Goal: Task Accomplishment & Management: Complete application form

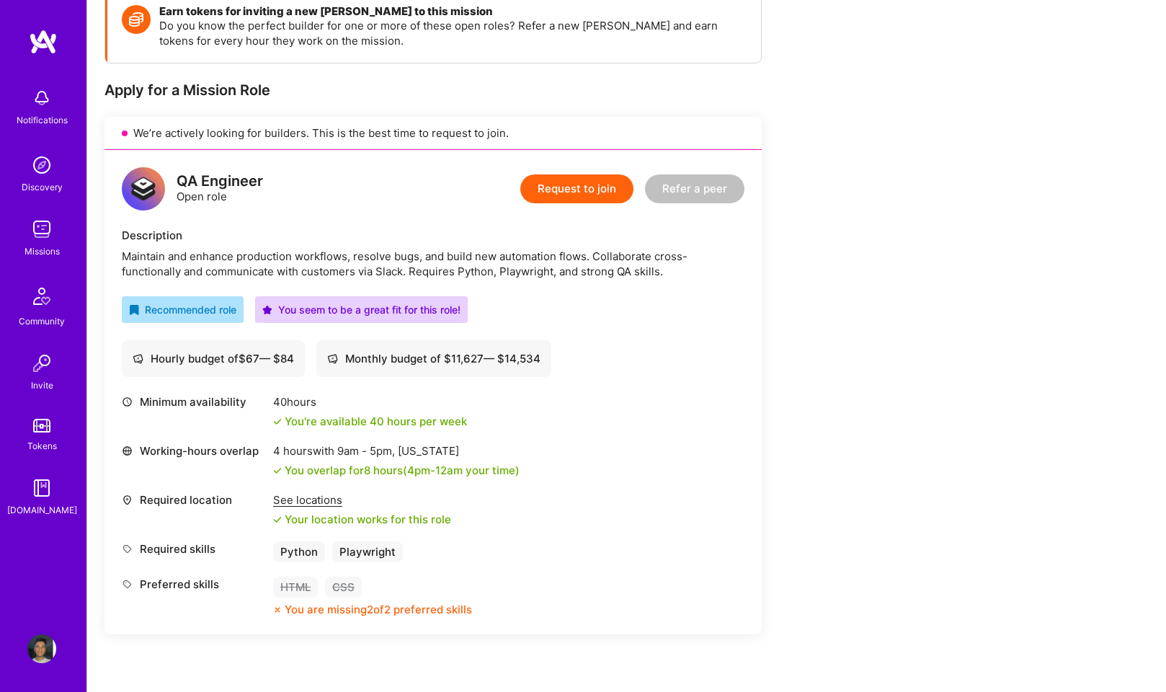
scroll to position [244, 0]
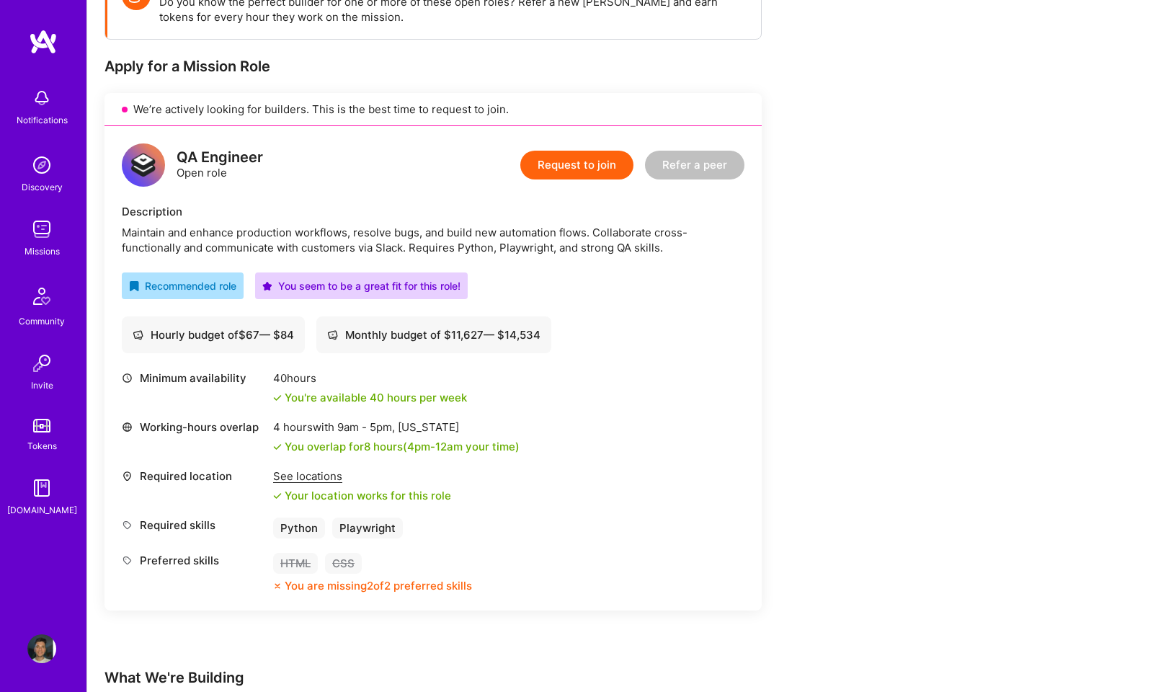
click at [588, 172] on button "Request to join" at bounding box center [576, 165] width 113 height 29
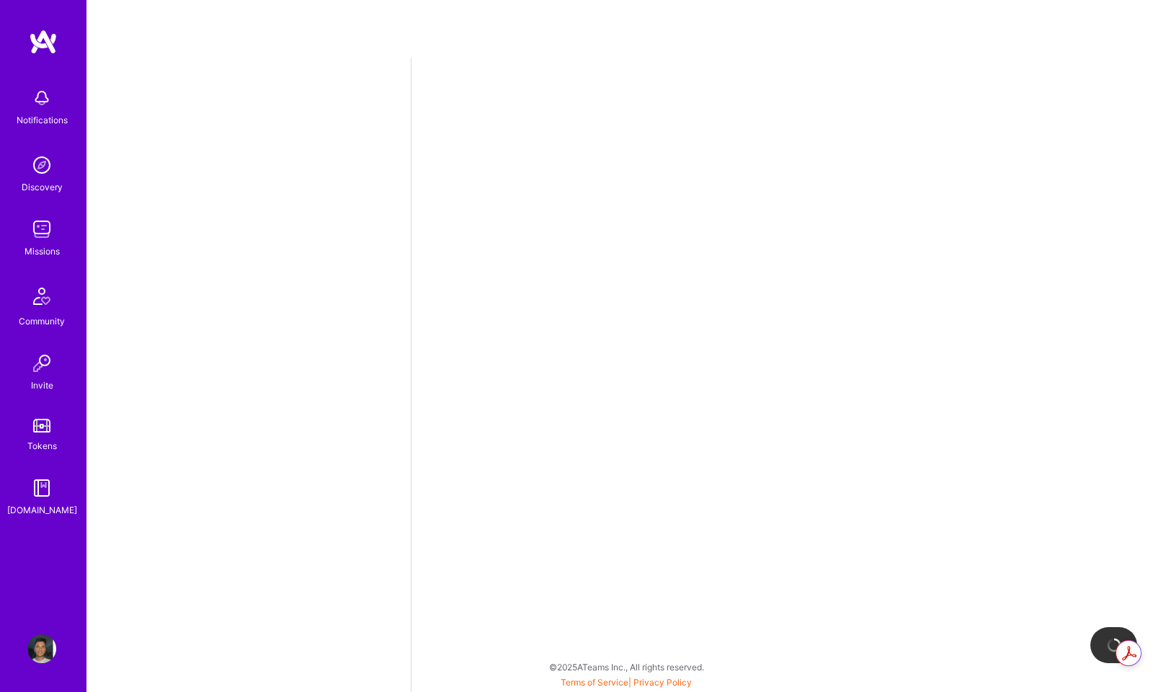
select select "RO"
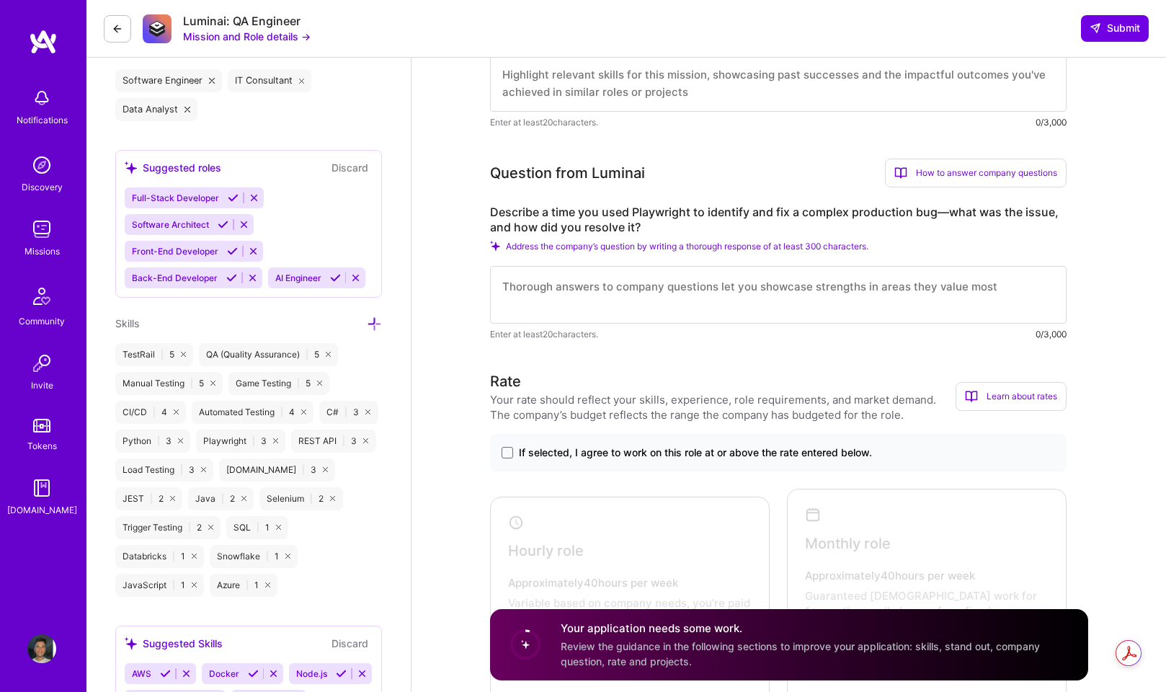
scroll to position [546, 0]
click at [586, 295] on textarea at bounding box center [778, 297] width 576 height 58
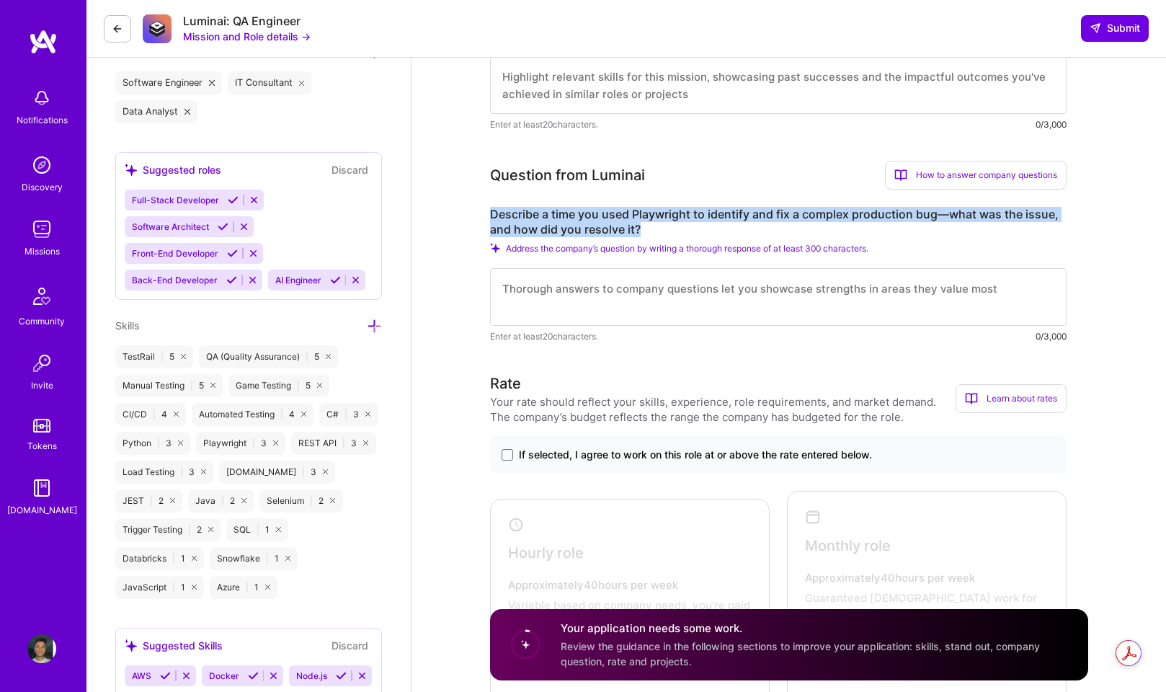
drag, startPoint x: 648, startPoint y: 228, endPoint x: 503, endPoint y: 206, distance: 147.2
click at [503, 207] on label "Describe a time you used Playwright to identify and fix a complex production bu…" at bounding box center [778, 222] width 576 height 30
copy label "Describe a time you used Playwright to identify and fix a complex production bu…"
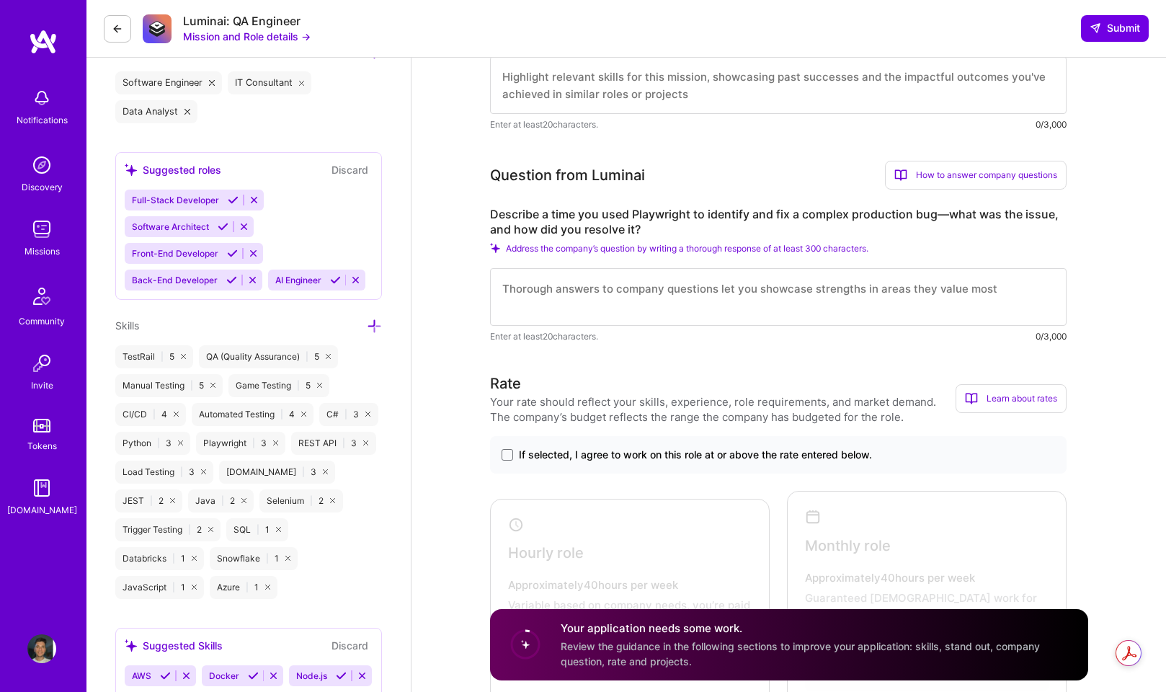
click at [643, 282] on textarea at bounding box center [778, 297] width 576 height 58
paste textarea "### Playwright for Production Bug Diagnosis While working on a feature, a user …"
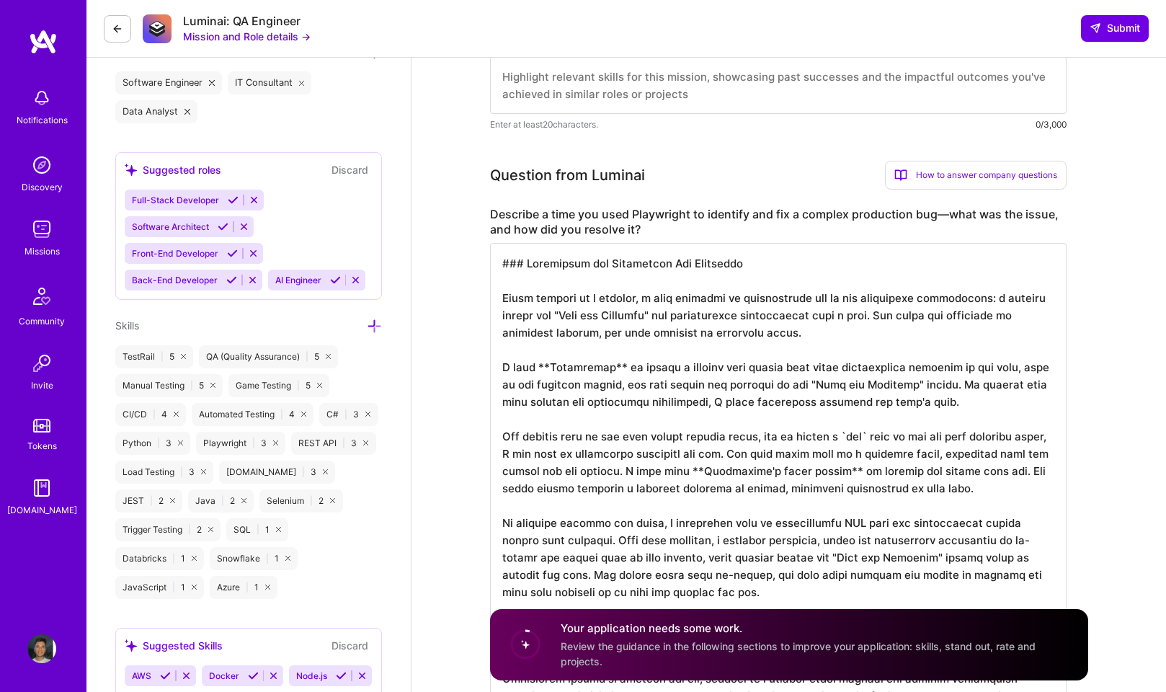
scroll to position [574, 0]
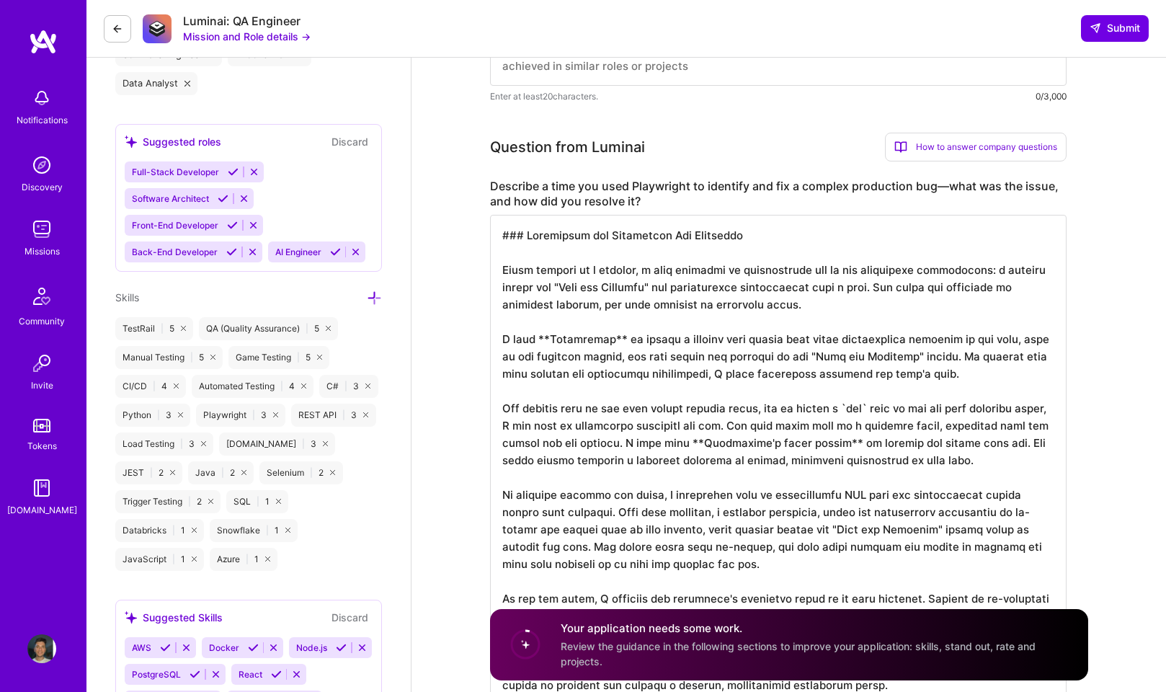
drag, startPoint x: 718, startPoint y: 251, endPoint x: 465, endPoint y: 223, distance: 254.4
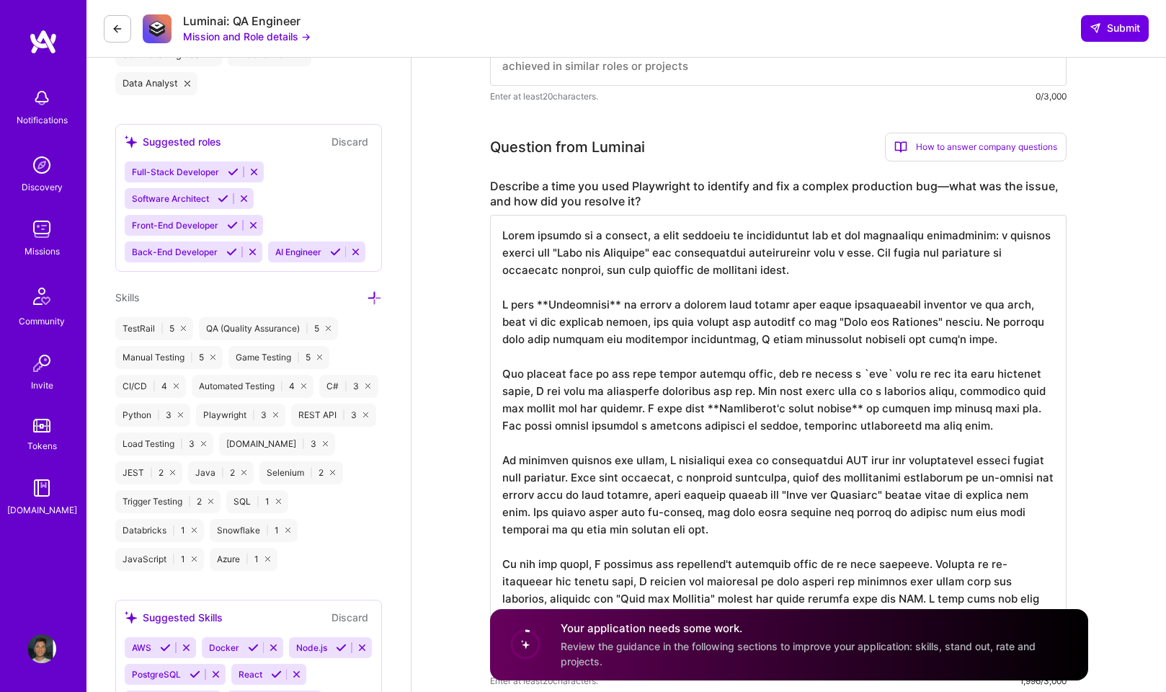
click at [545, 221] on textarea at bounding box center [778, 442] width 576 height 455
click at [531, 290] on textarea at bounding box center [778, 442] width 576 height 455
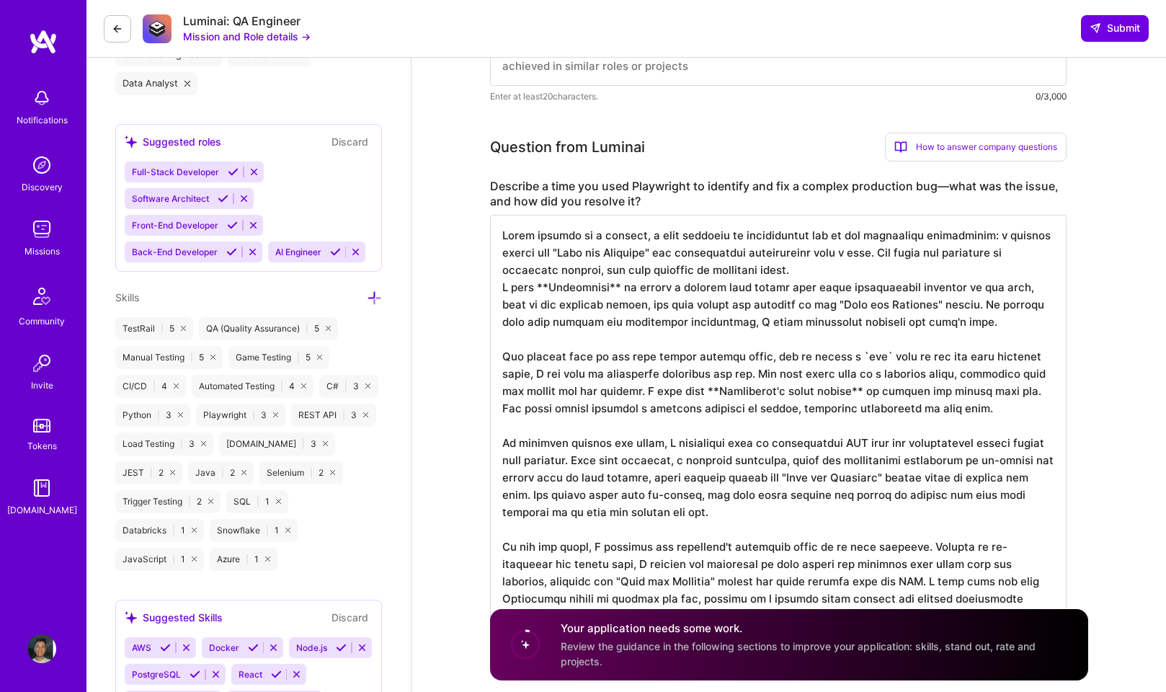
click at [537, 338] on textarea at bounding box center [778, 434] width 576 height 438
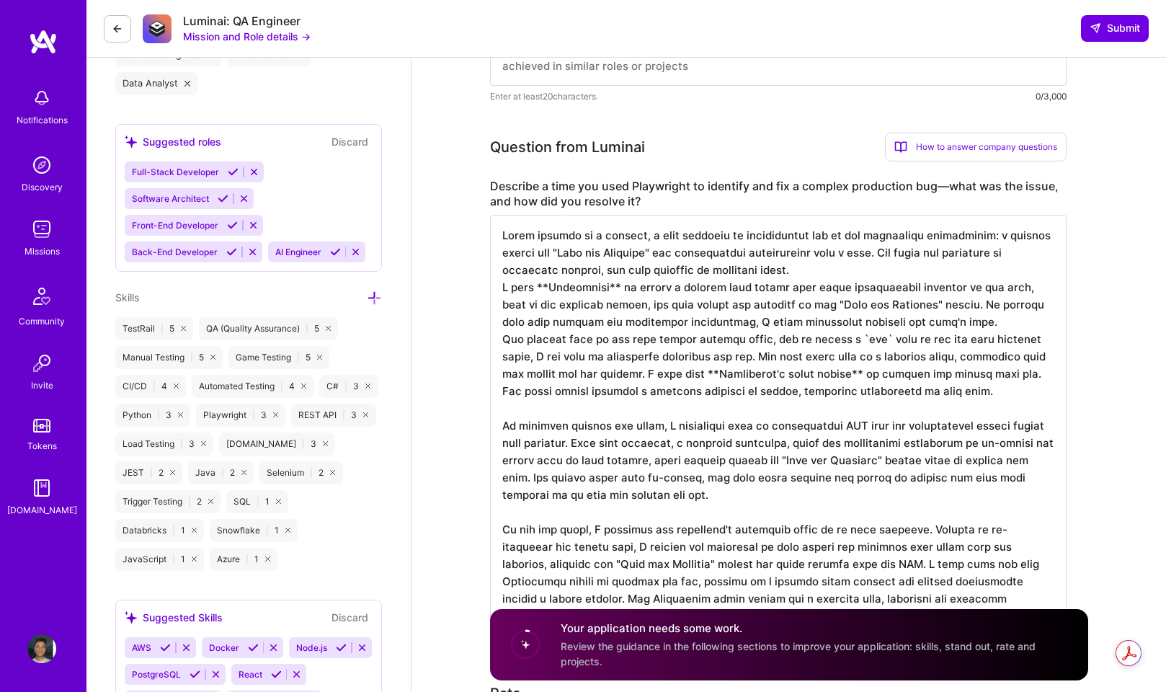
click at [527, 411] on textarea at bounding box center [778, 425] width 576 height 421
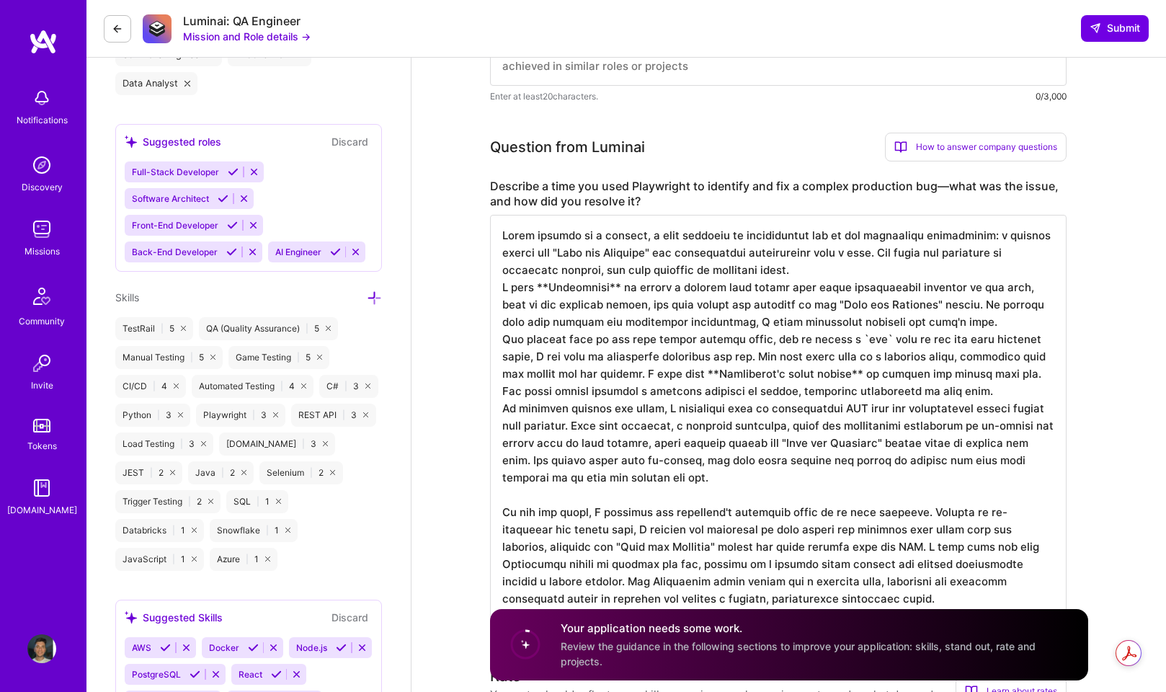
click at [527, 493] on textarea at bounding box center [778, 416] width 576 height 403
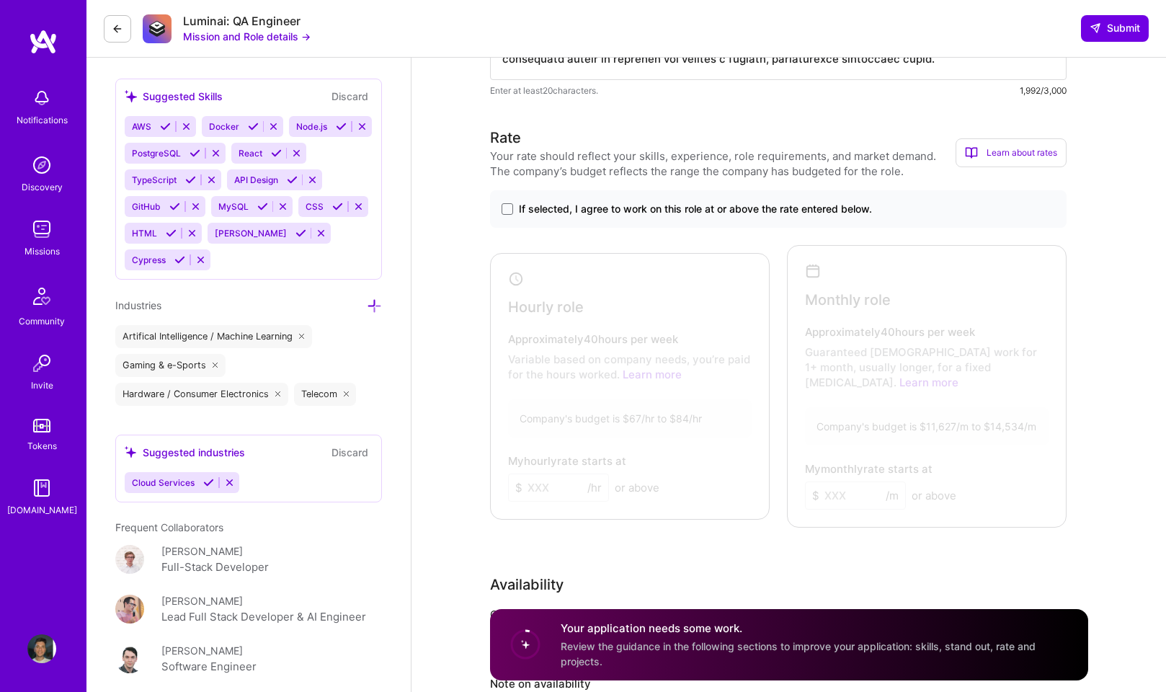
scroll to position [1078, 0]
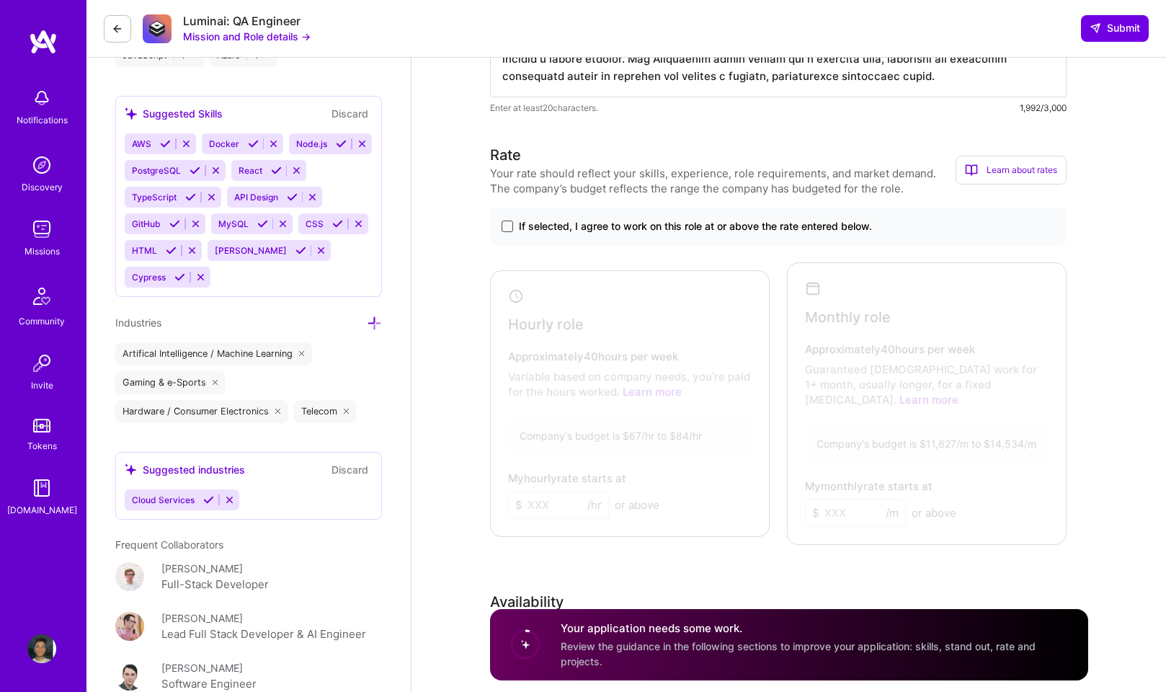
type textarea "While working on a feature, a user reported an intermittent bug on our producti…"
click at [510, 223] on span at bounding box center [507, 226] width 12 height 12
click at [0, 0] on input "If selected, I agree to work on this role at or above the rate entered below." at bounding box center [0, 0] width 0 height 0
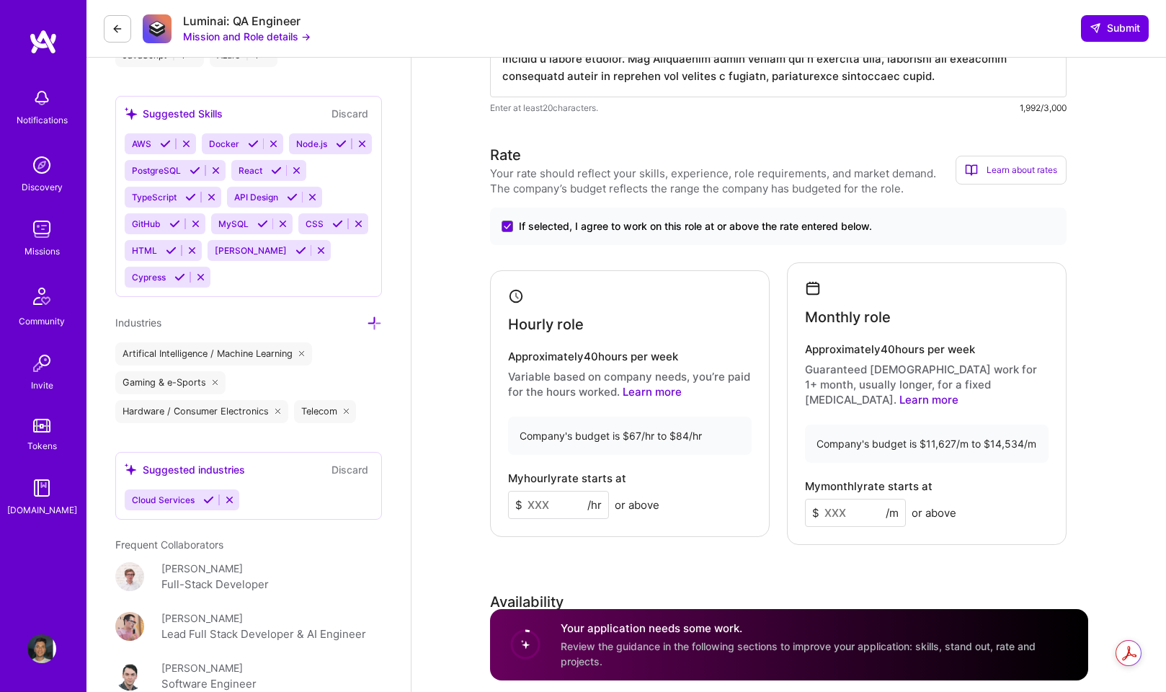
click at [576, 491] on input at bounding box center [558, 505] width 101 height 28
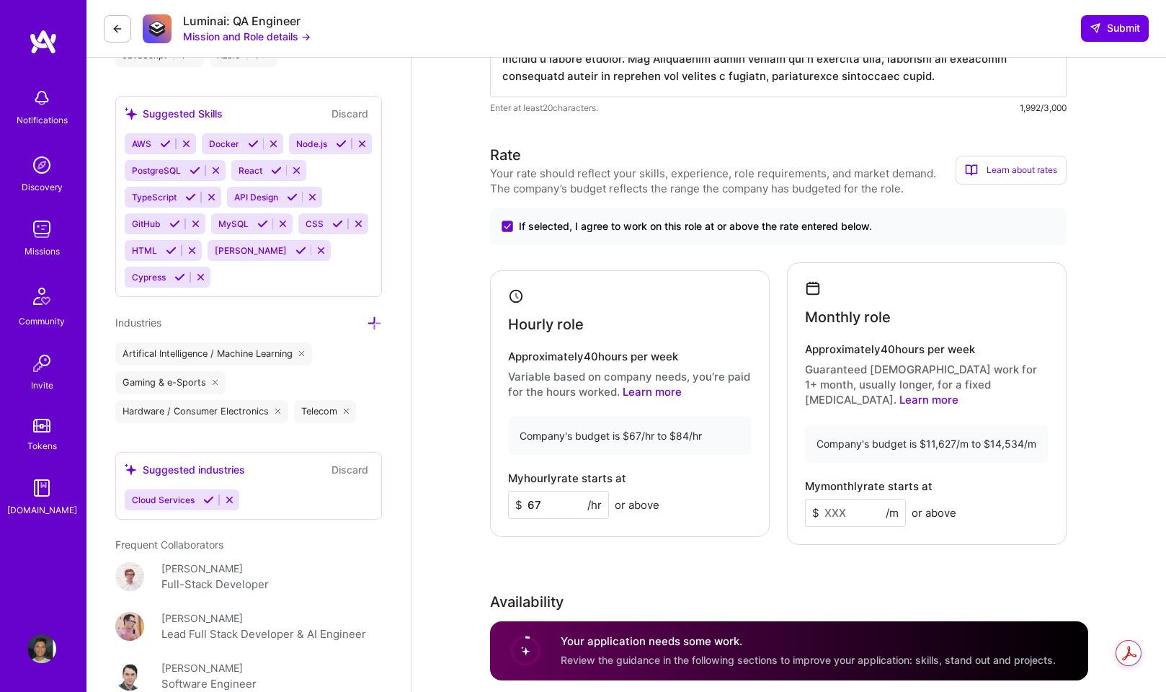
type input "67"
click at [870, 499] on input at bounding box center [855, 513] width 101 height 28
type input "11"
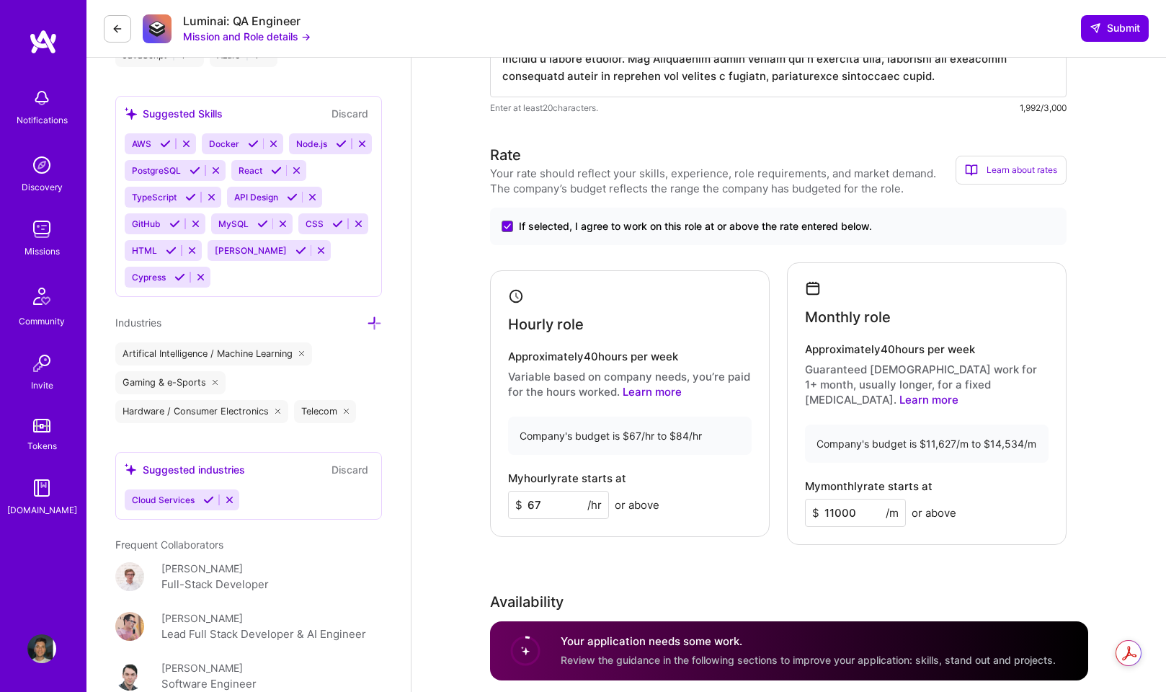
click at [910, 547] on div "Rate Your rate should reflect your skills, experience, role requirements, and m…" at bounding box center [789, 469] width 598 height 651
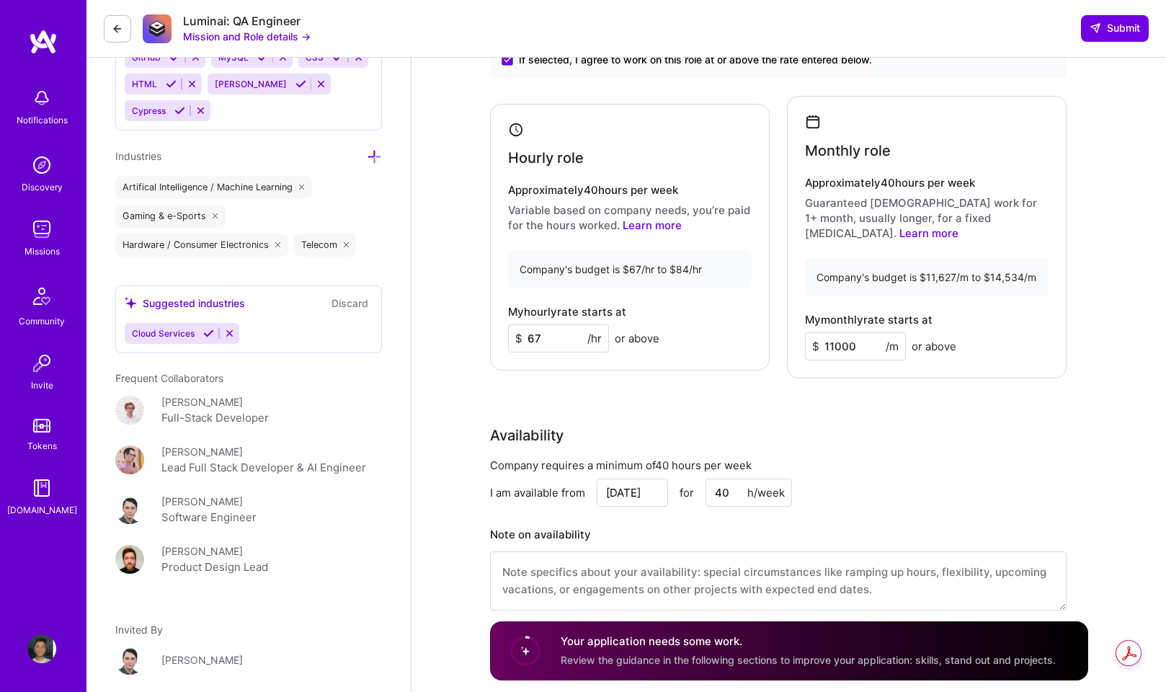
scroll to position [1245, 0]
click at [845, 339] on input "11000" at bounding box center [855, 345] width 101 height 28
type input "1"
type input "9000"
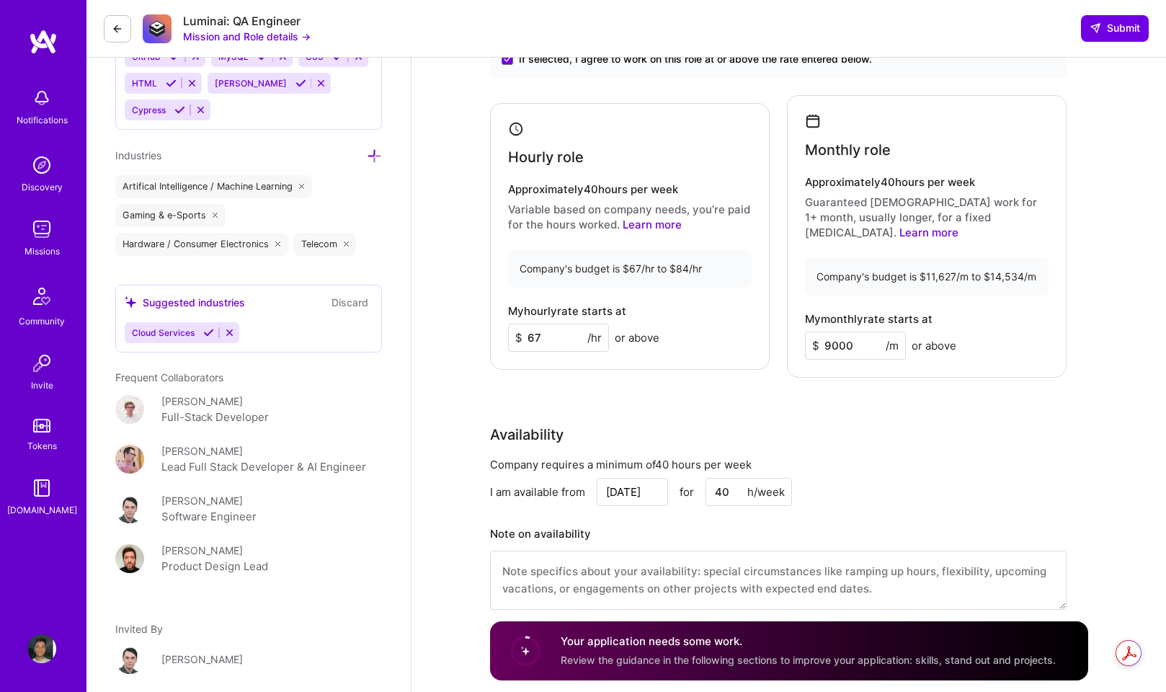
click at [910, 425] on div "Availability" at bounding box center [778, 435] width 576 height 22
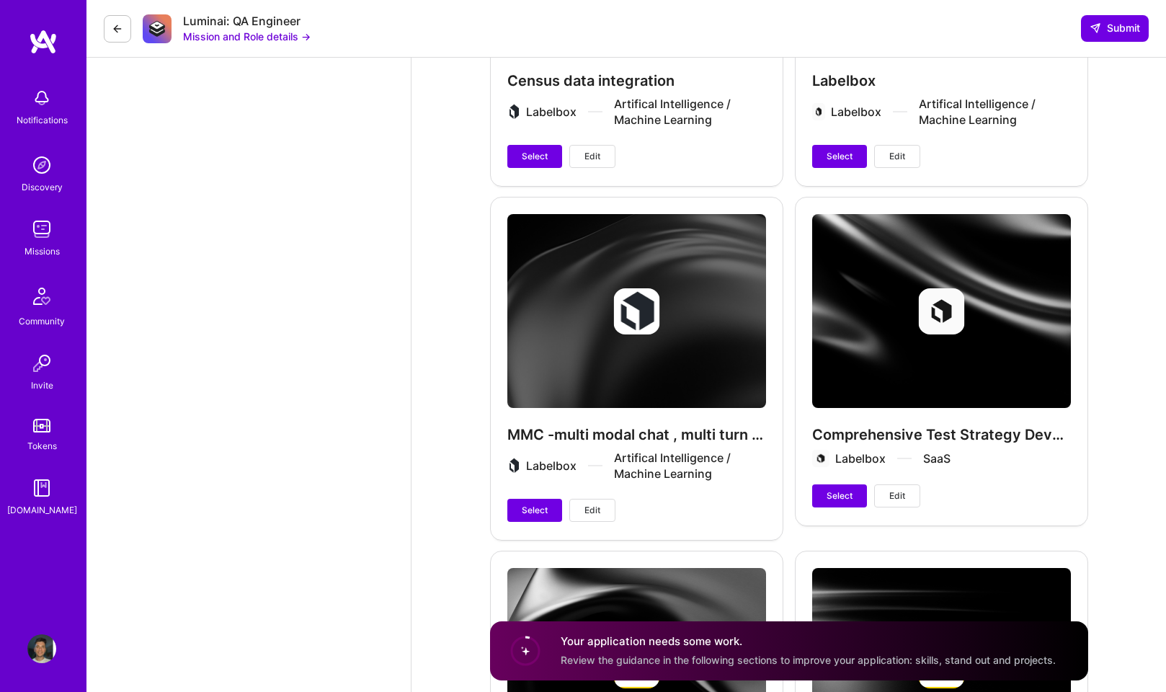
scroll to position [4220, 0]
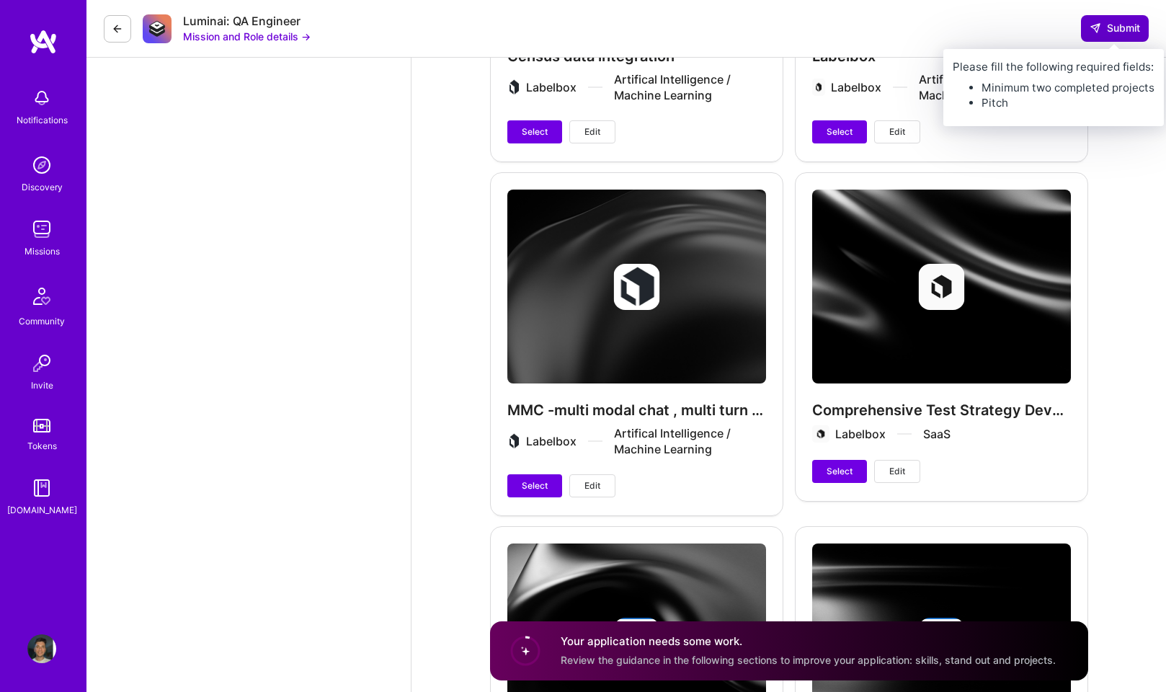
click at [1135, 29] on span "Submit" at bounding box center [1114, 28] width 50 height 14
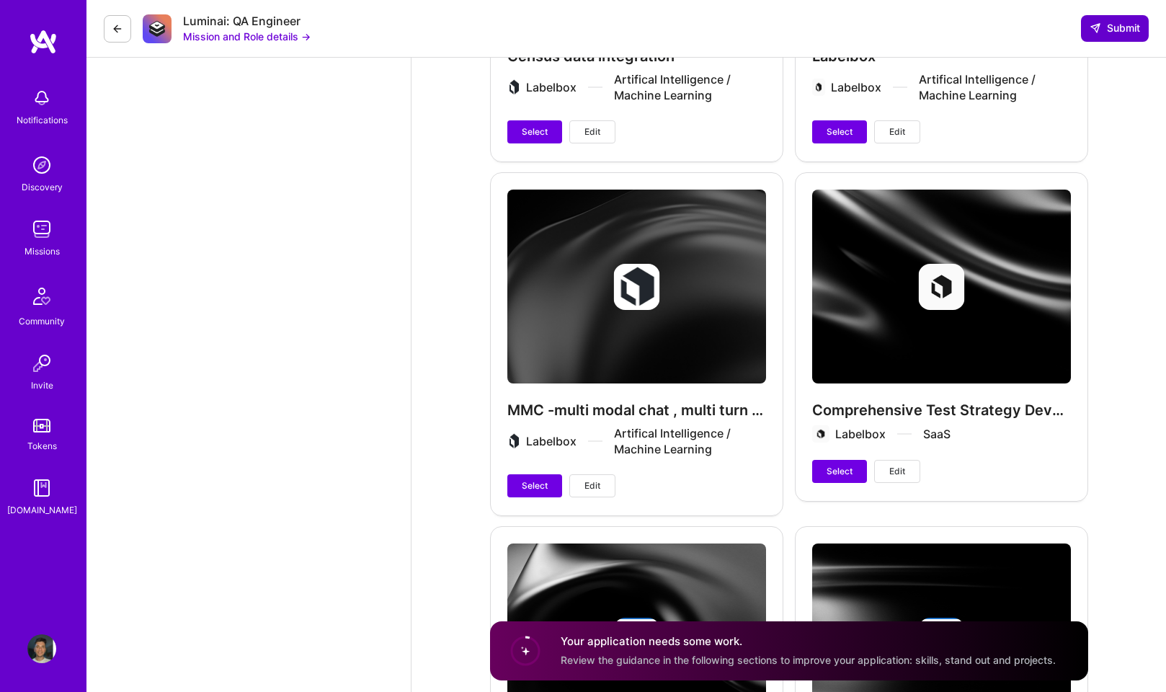
click at [1114, 29] on span "Submit" at bounding box center [1114, 28] width 50 height 14
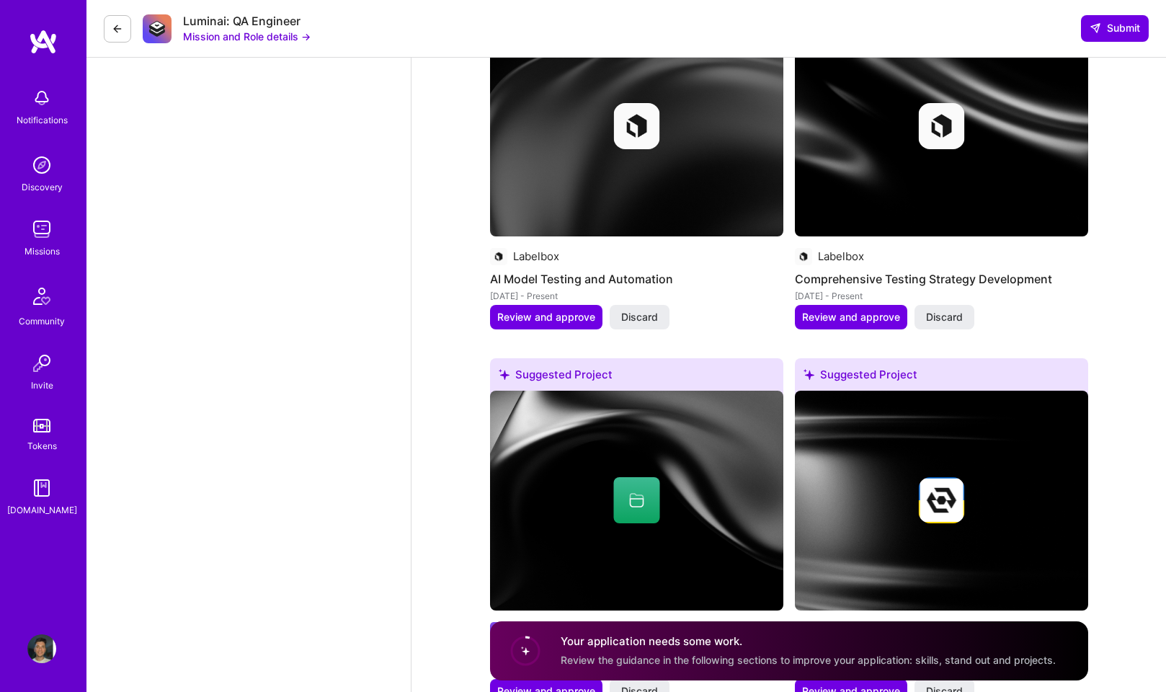
scroll to position [2197, 0]
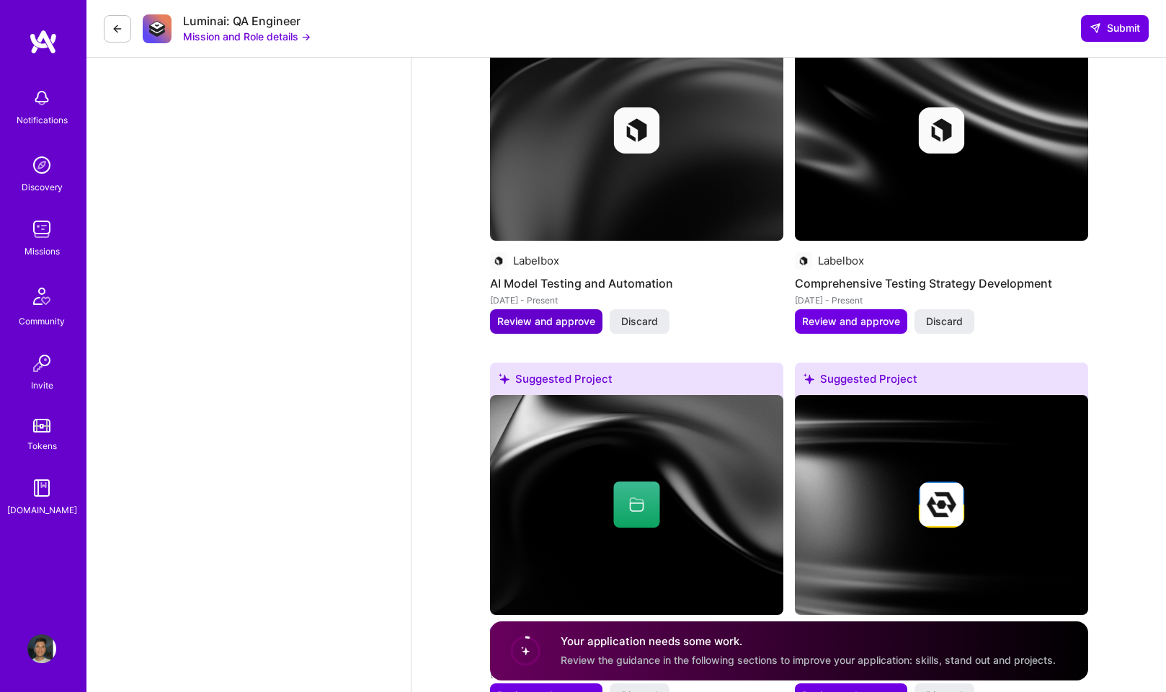
click at [573, 314] on span "Review and approve" at bounding box center [546, 321] width 98 height 14
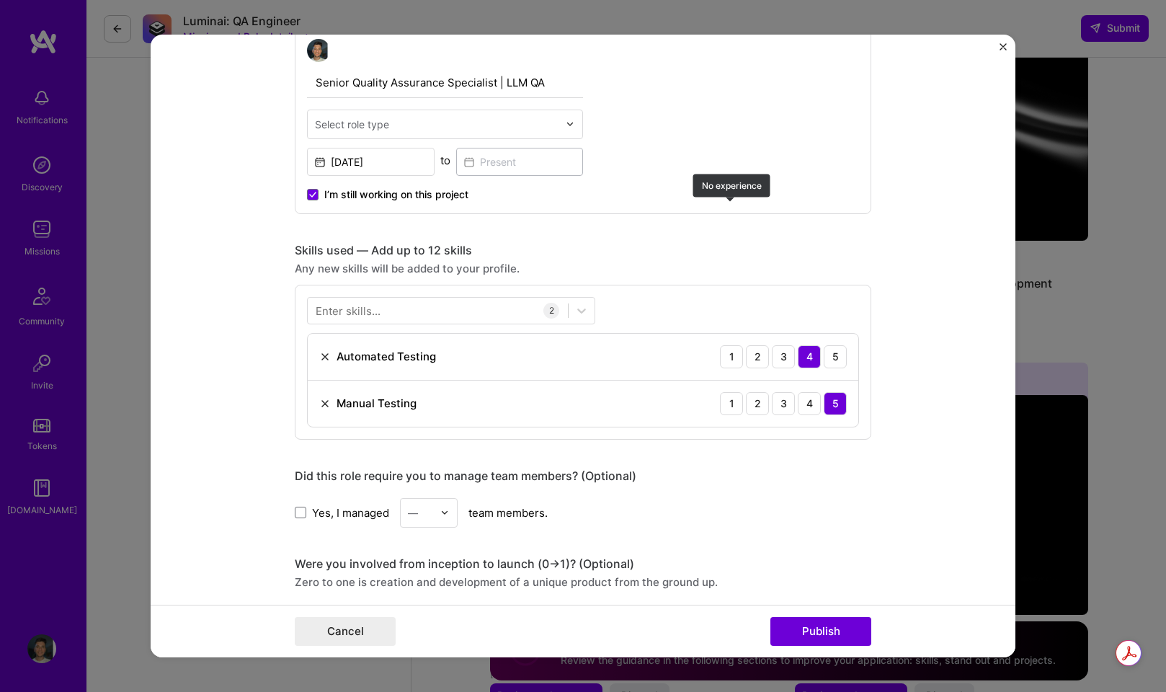
scroll to position [874, 0]
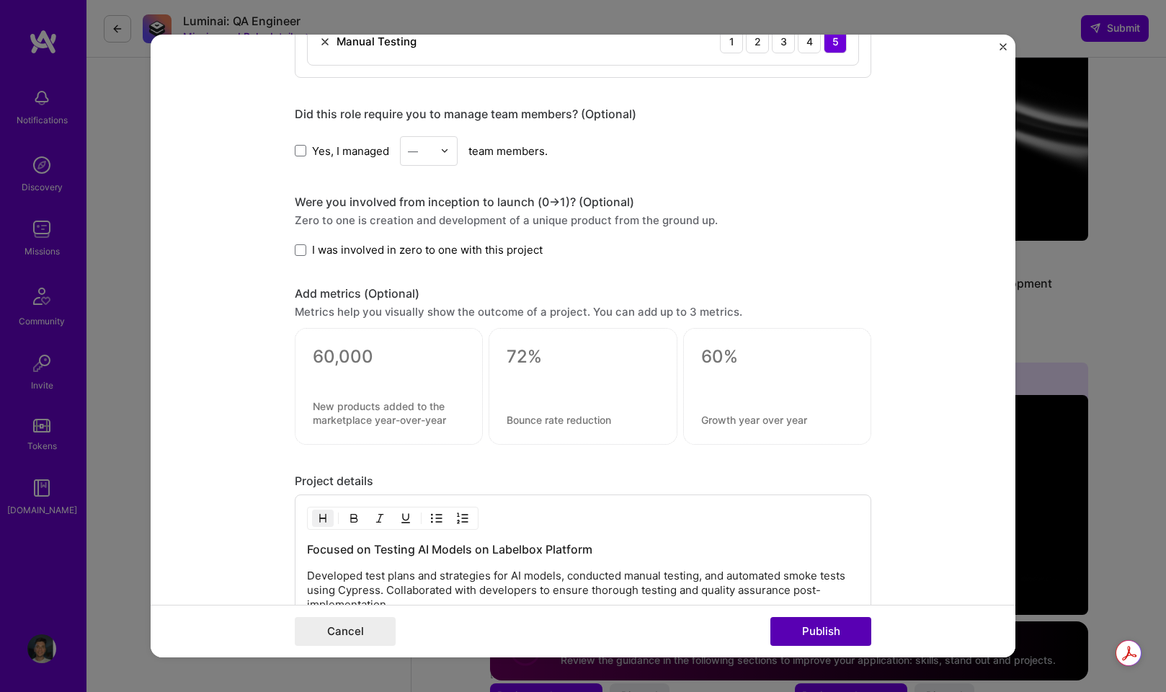
click at [822, 626] on button "Publish" at bounding box center [820, 631] width 101 height 29
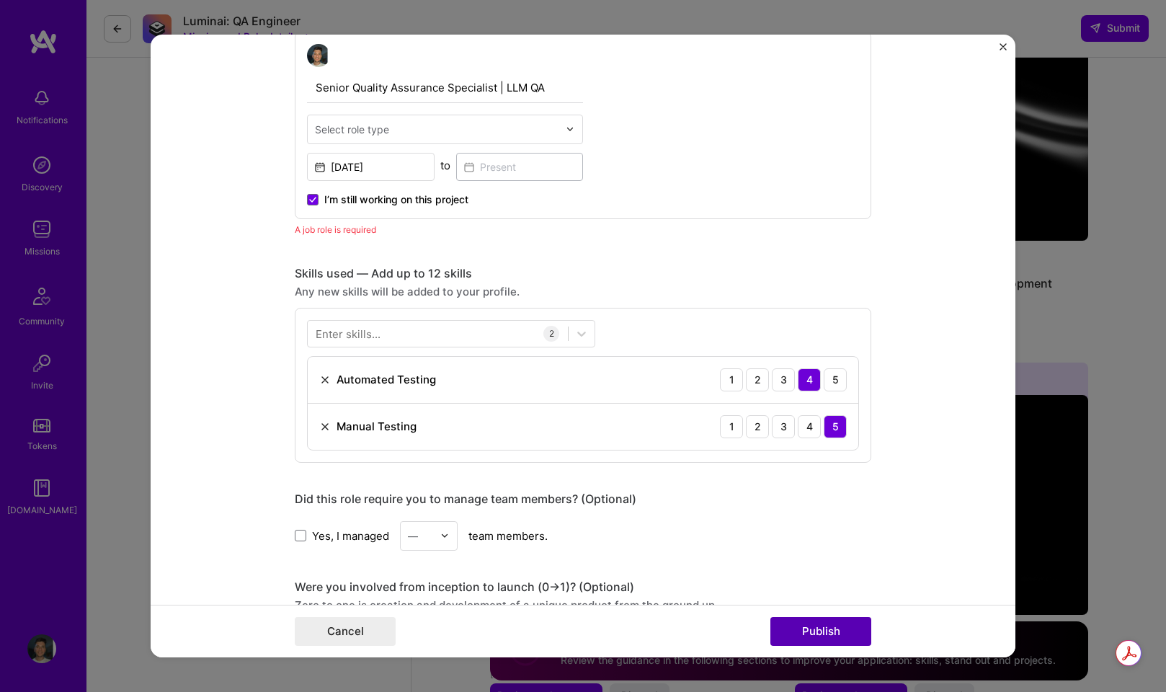
scroll to position [484, 0]
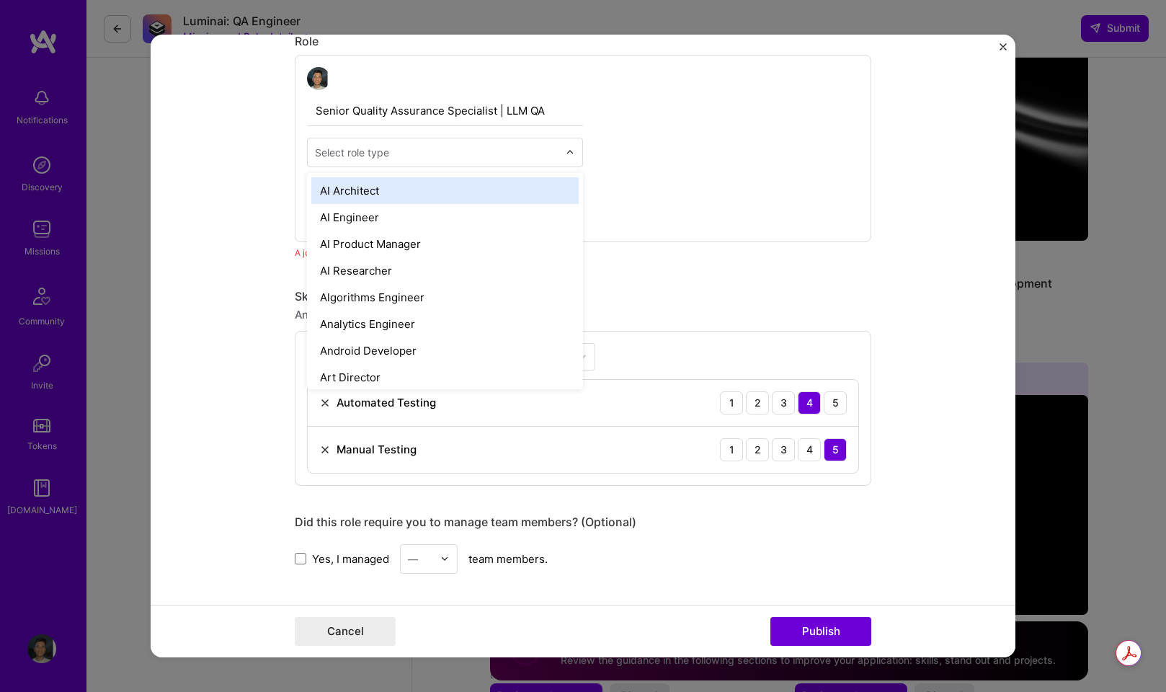
click at [528, 156] on input "text" at bounding box center [437, 152] width 244 height 15
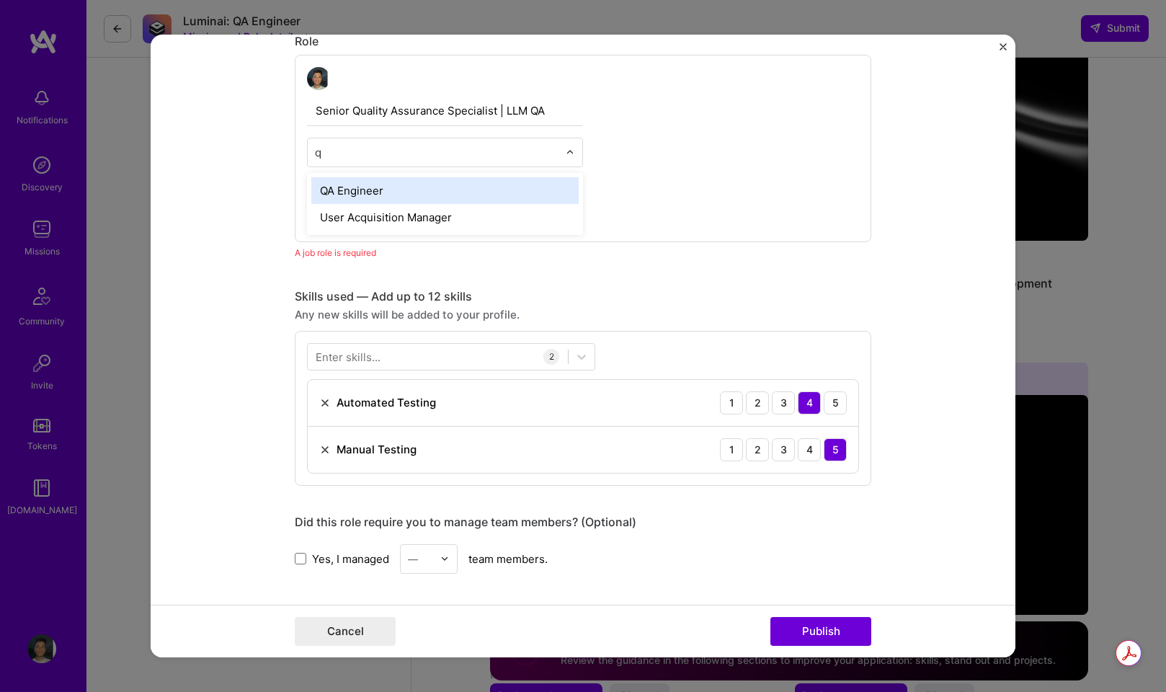
type input "qa"
click at [396, 205] on div "QA Engineer" at bounding box center [445, 190] width 276 height 35
click at [399, 198] on div "QA Engineer" at bounding box center [444, 190] width 267 height 27
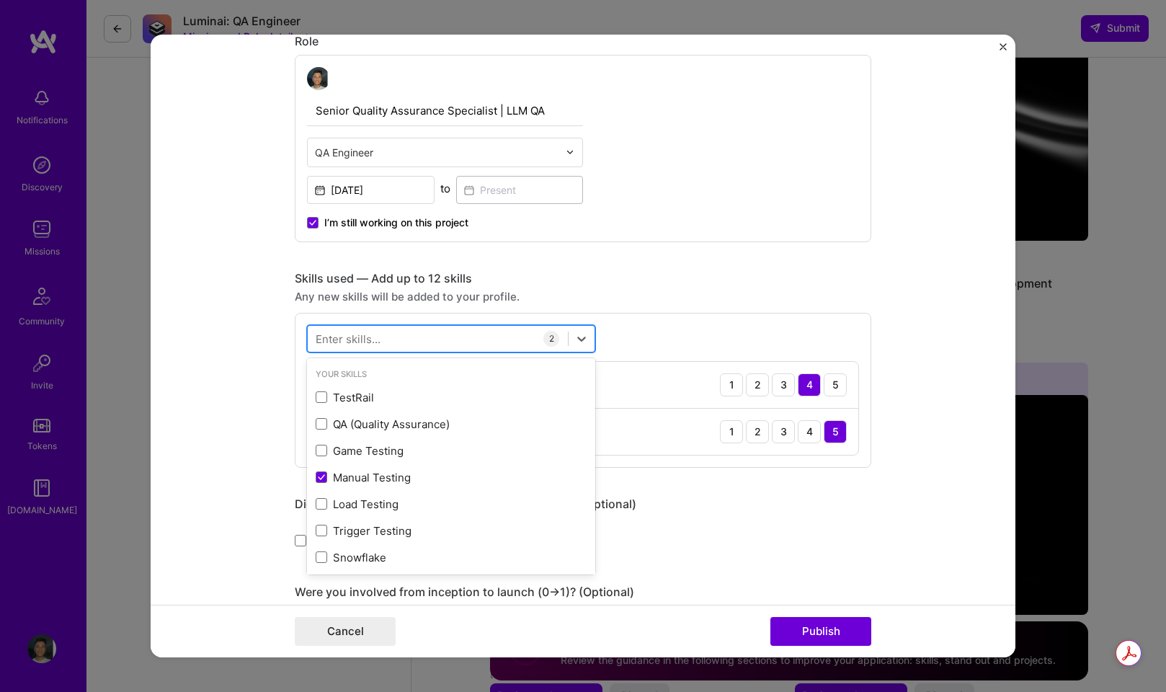
click at [487, 339] on div at bounding box center [438, 338] width 260 height 24
click at [322, 423] on span at bounding box center [322, 424] width 12 height 12
click at [0, 0] on input "checkbox" at bounding box center [0, 0] width 0 height 0
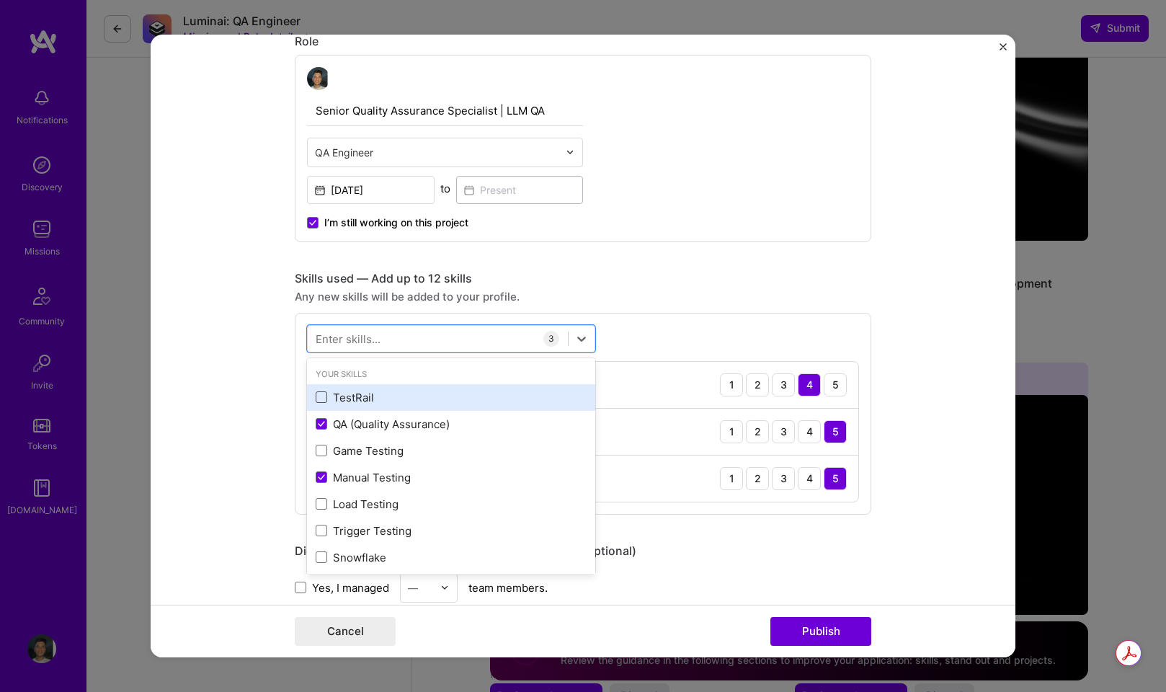
click at [322, 393] on span at bounding box center [322, 397] width 12 height 12
click at [0, 0] on input "checkbox" at bounding box center [0, 0] width 0 height 0
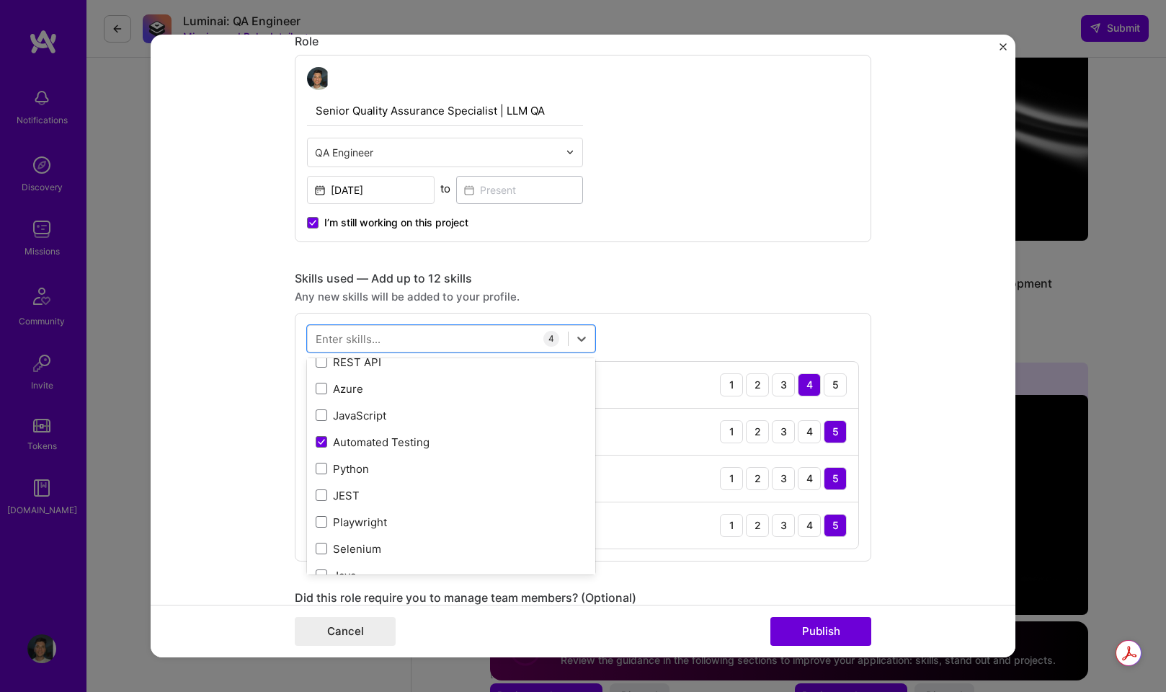
scroll to position [333, 0]
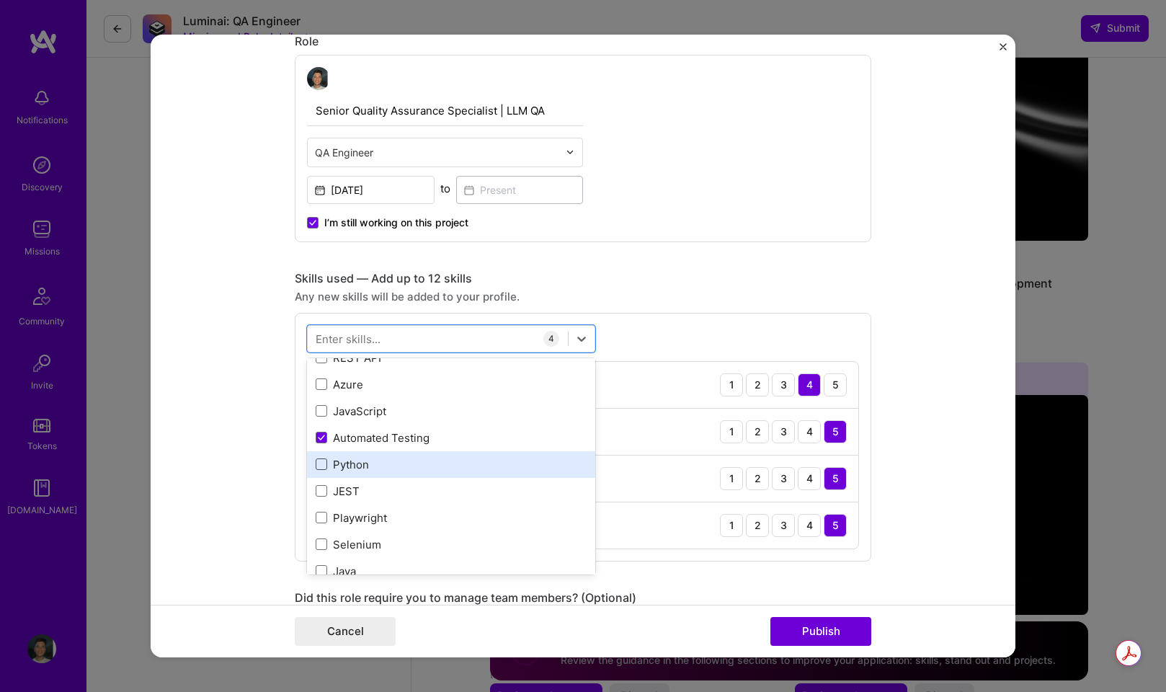
click at [324, 463] on span at bounding box center [322, 464] width 12 height 12
click at [0, 0] on input "checkbox" at bounding box center [0, 0] width 0 height 0
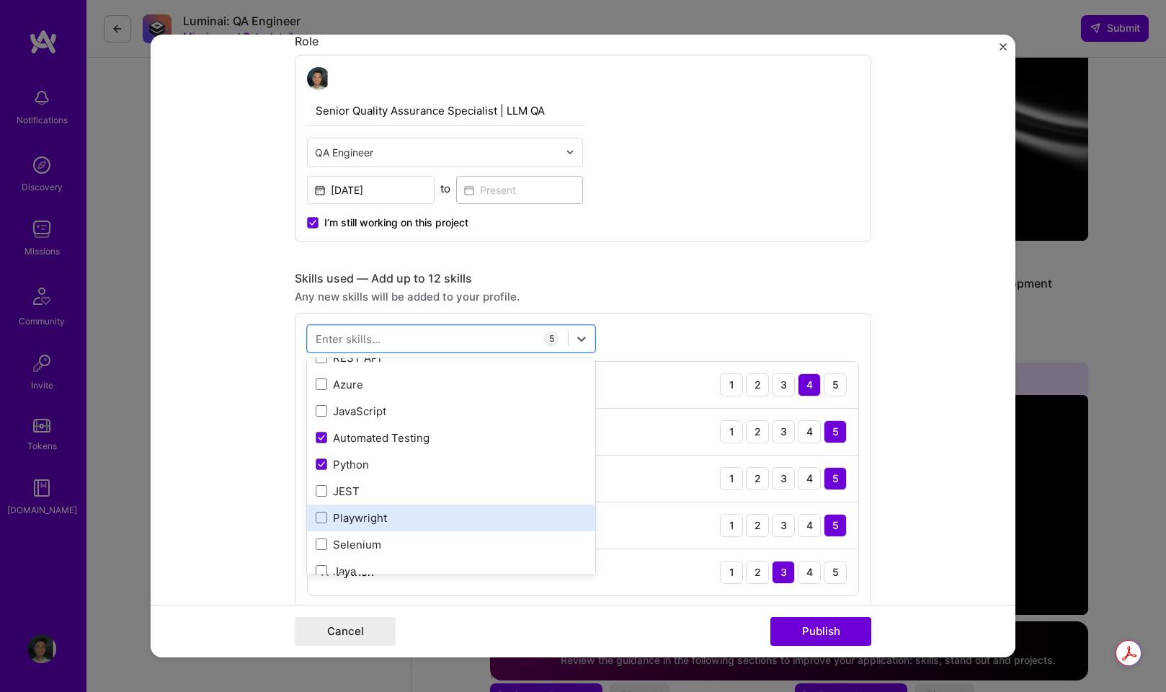
click at [324, 524] on div "Playwright" at bounding box center [451, 517] width 271 height 15
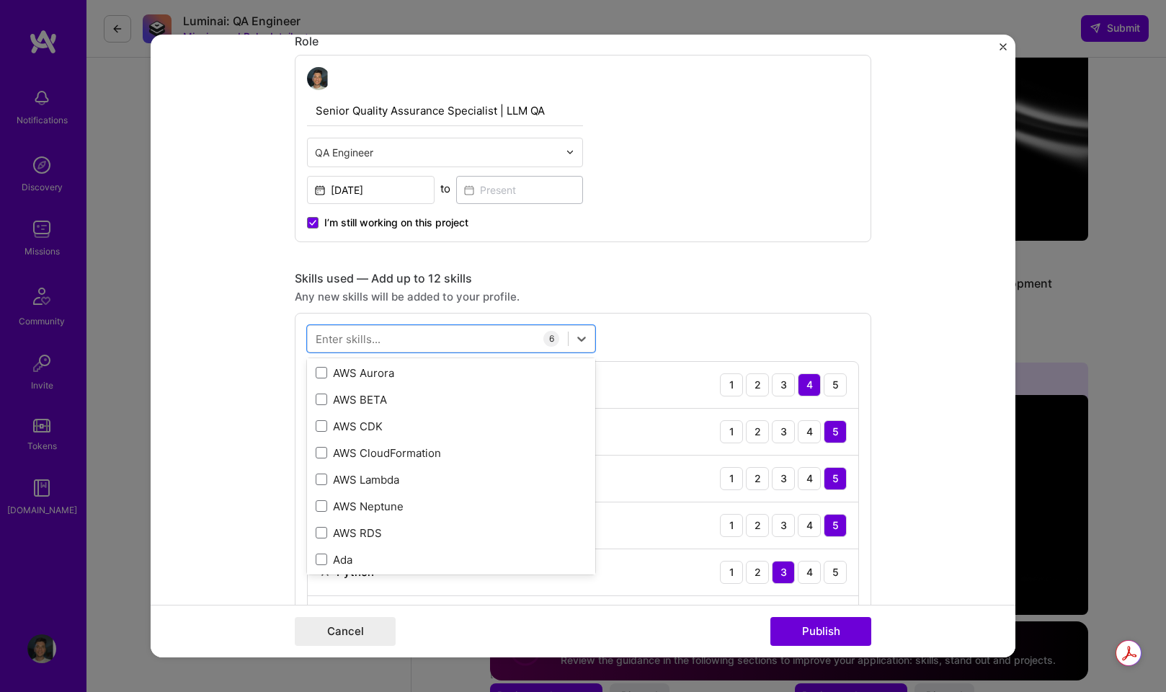
scroll to position [997, 0]
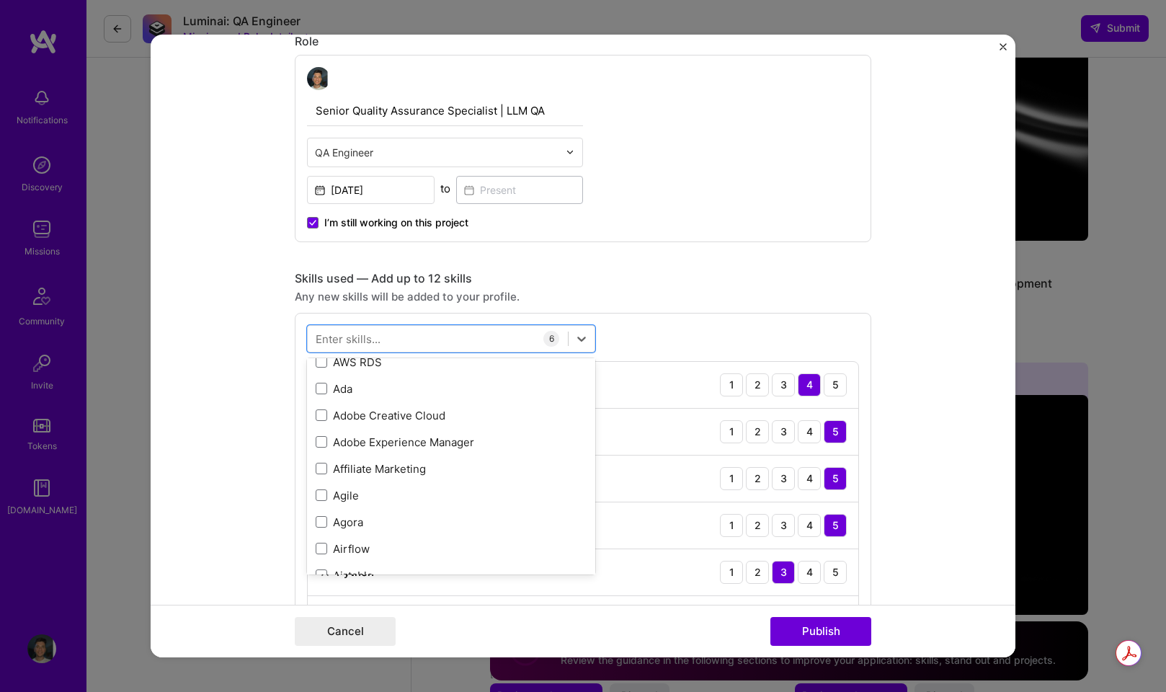
click at [911, 407] on form "Editing suggested project This project is suggested based on your LinkedIn, res…" at bounding box center [583, 346] width 865 height 622
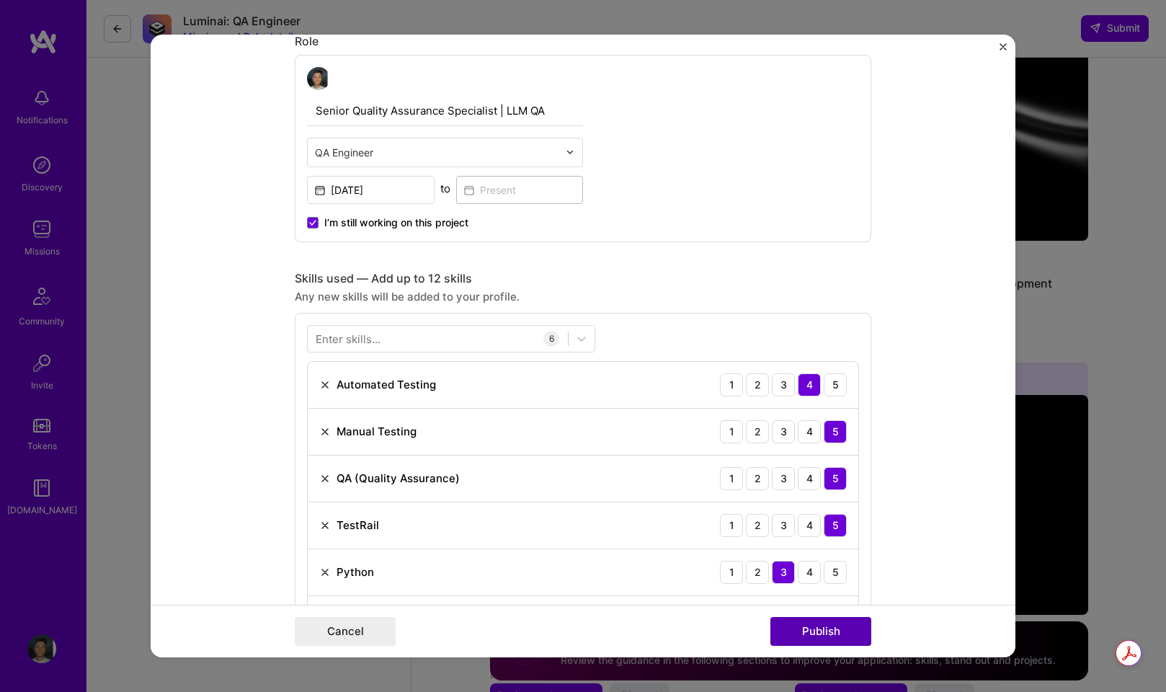
click at [839, 632] on button "Publish" at bounding box center [820, 631] width 101 height 29
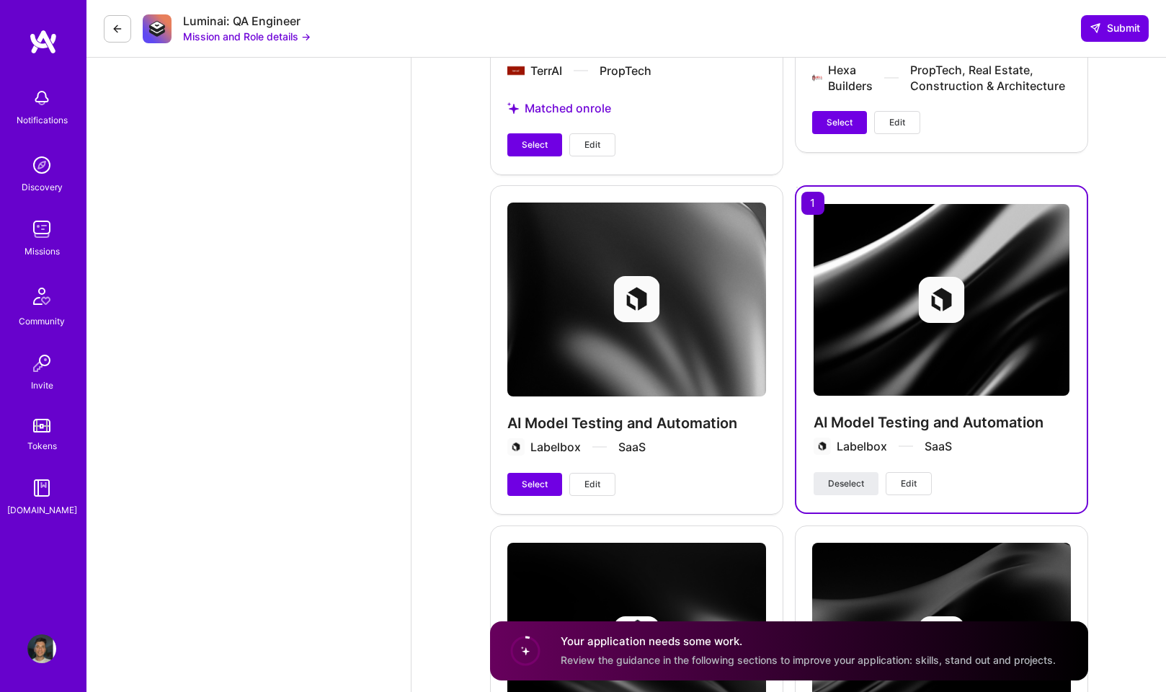
scroll to position [3593, 0]
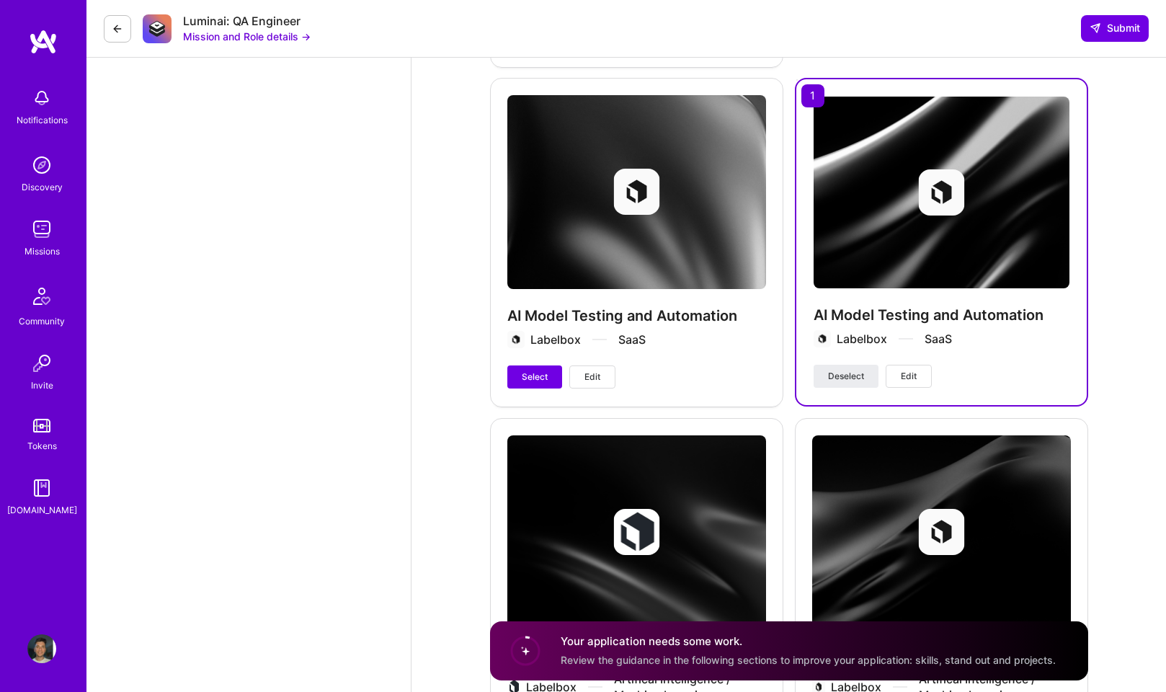
click at [695, 269] on div "AI Model Testing and Automation Labelbox SaaS Select Edit" at bounding box center [636, 242] width 293 height 328
click at [706, 185] on div "AI Model Testing and Automation Labelbox SaaS Select Edit" at bounding box center [636, 242] width 293 height 328
click at [704, 231] on div "AI Model Testing and Automation Labelbox SaaS Select Edit" at bounding box center [636, 242] width 293 height 328
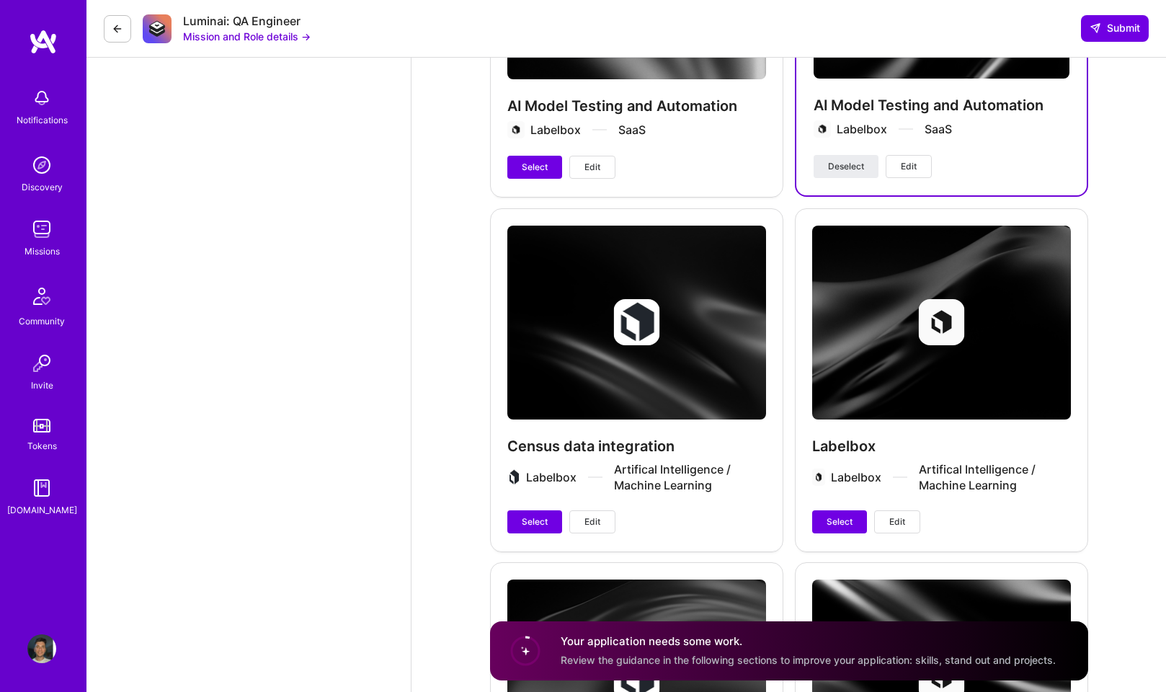
scroll to position [3871, 0]
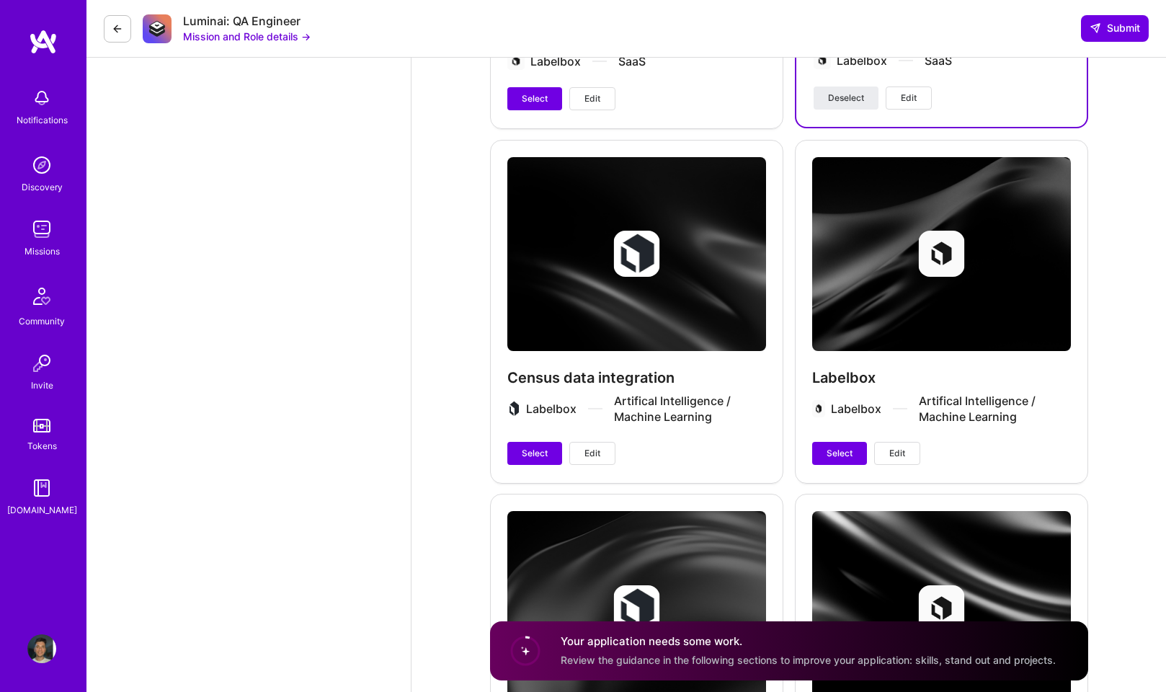
click at [860, 263] on div "Labelbox Labelbox Artifical Intelligence / Machine Learning Select Edit" at bounding box center [941, 311] width 293 height 342
click at [839, 447] on span "Select" at bounding box center [839, 453] width 26 height 13
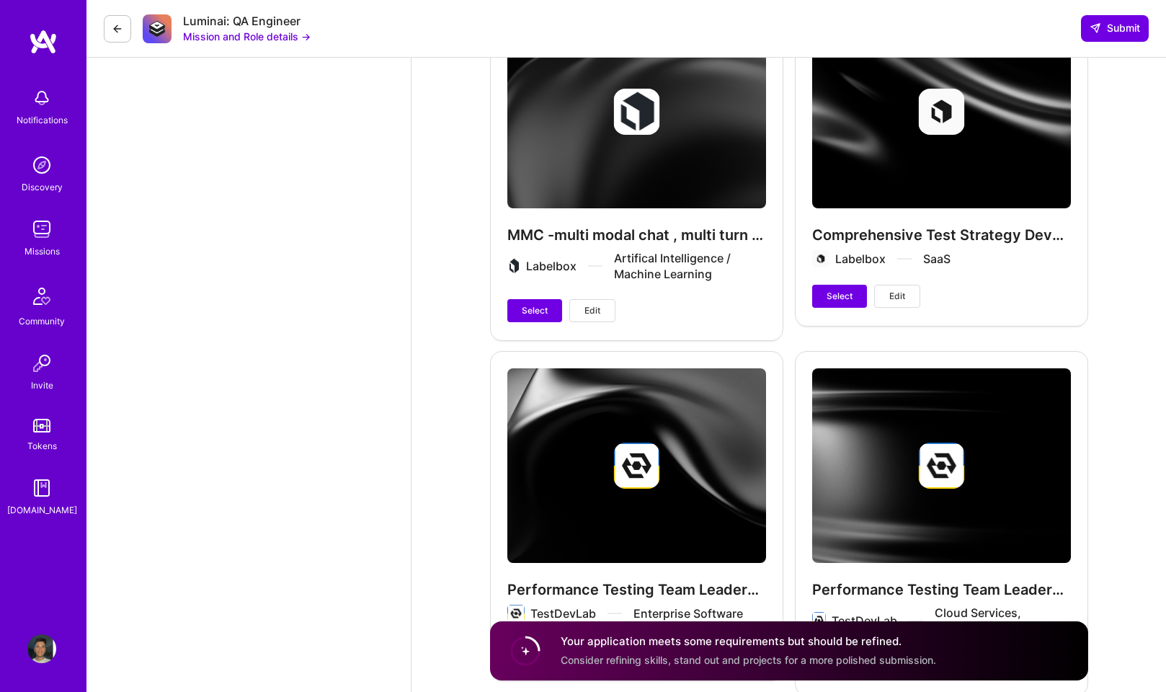
scroll to position [4364, 0]
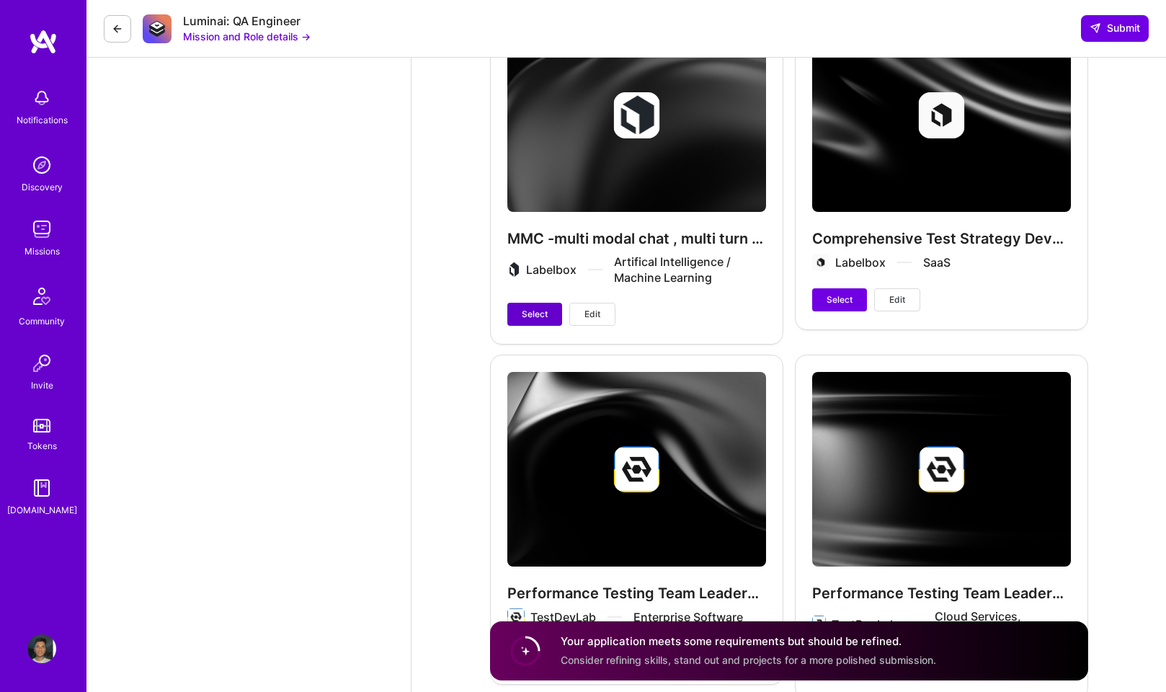
click at [537, 308] on span "Select" at bounding box center [535, 314] width 26 height 13
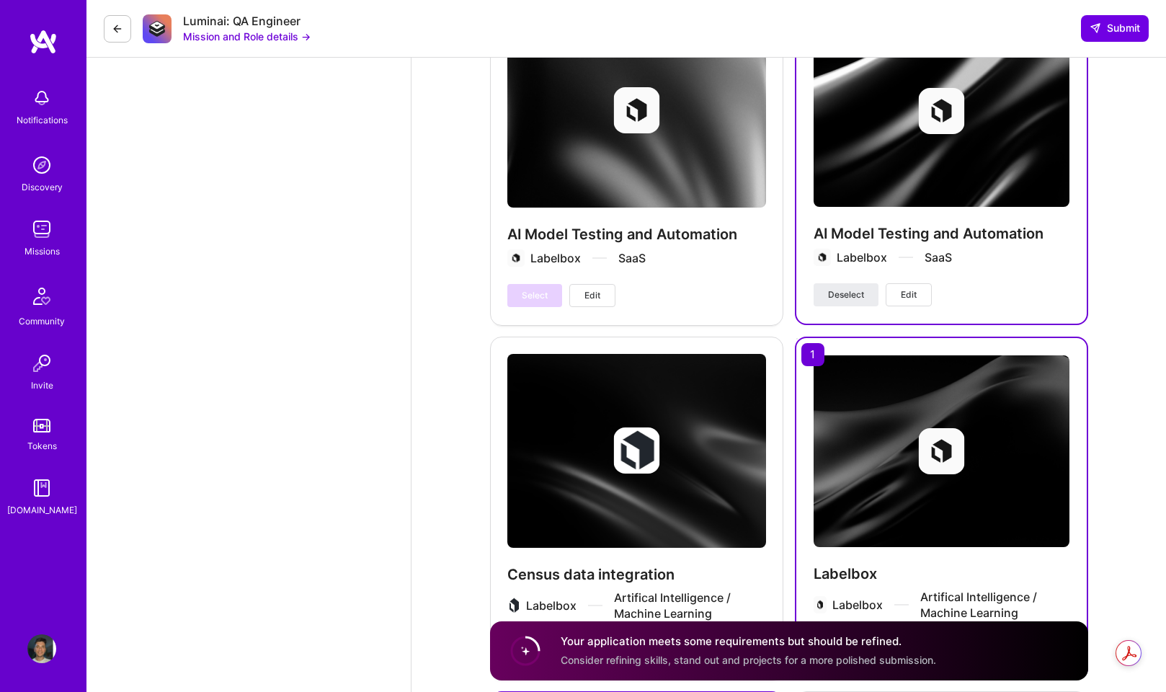
scroll to position [3613, 0]
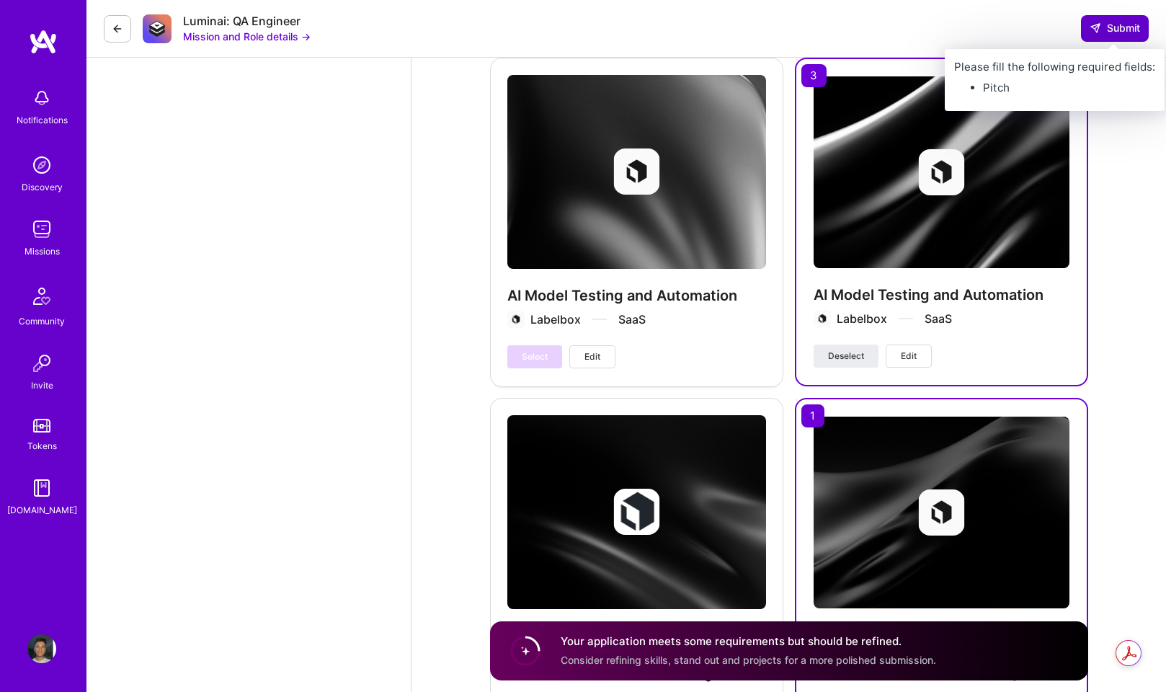
click at [1109, 36] on button "Submit" at bounding box center [1115, 28] width 68 height 26
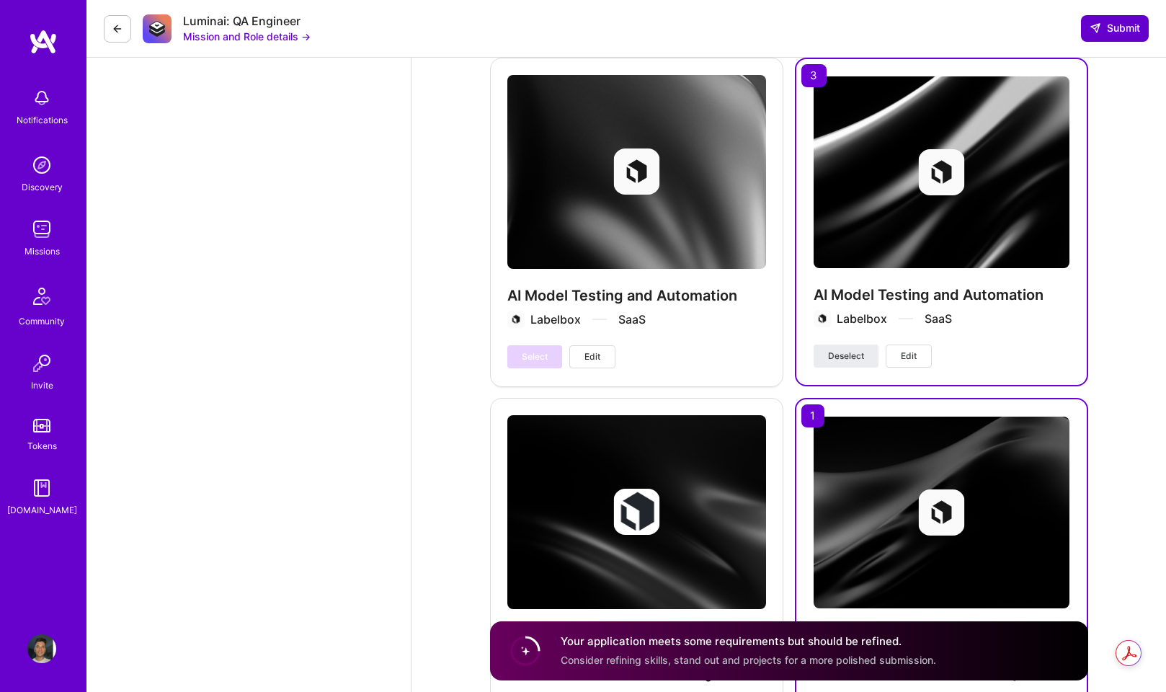
click at [1113, 27] on span "Submit" at bounding box center [1114, 28] width 50 height 14
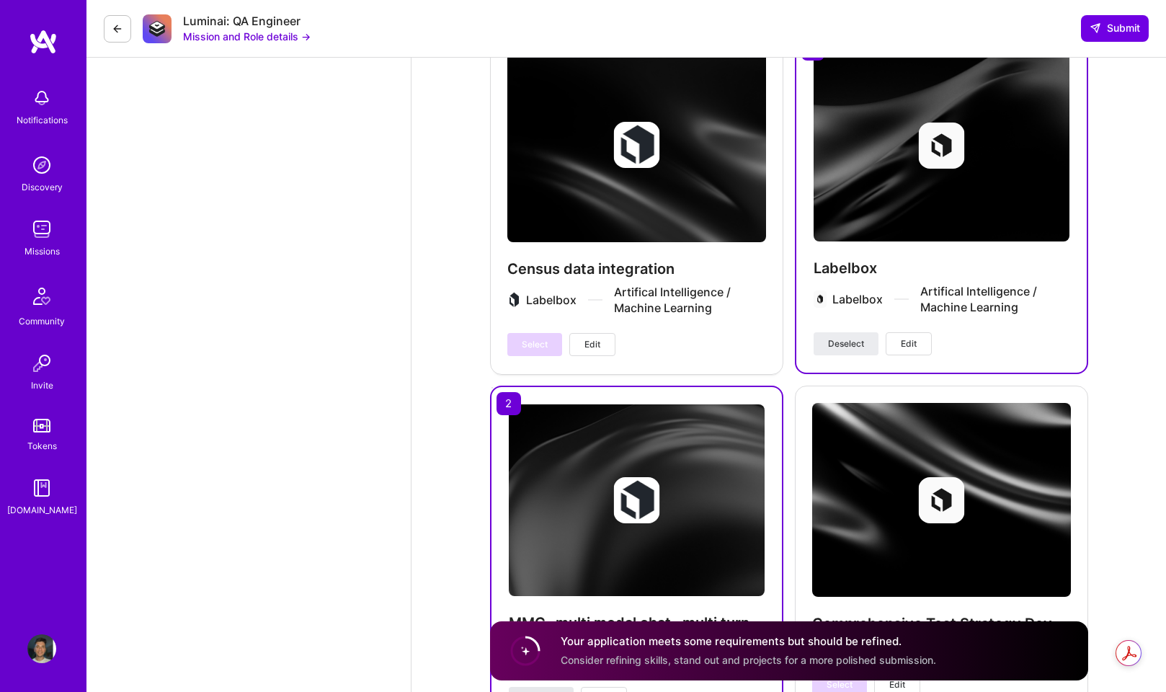
scroll to position [3878, 0]
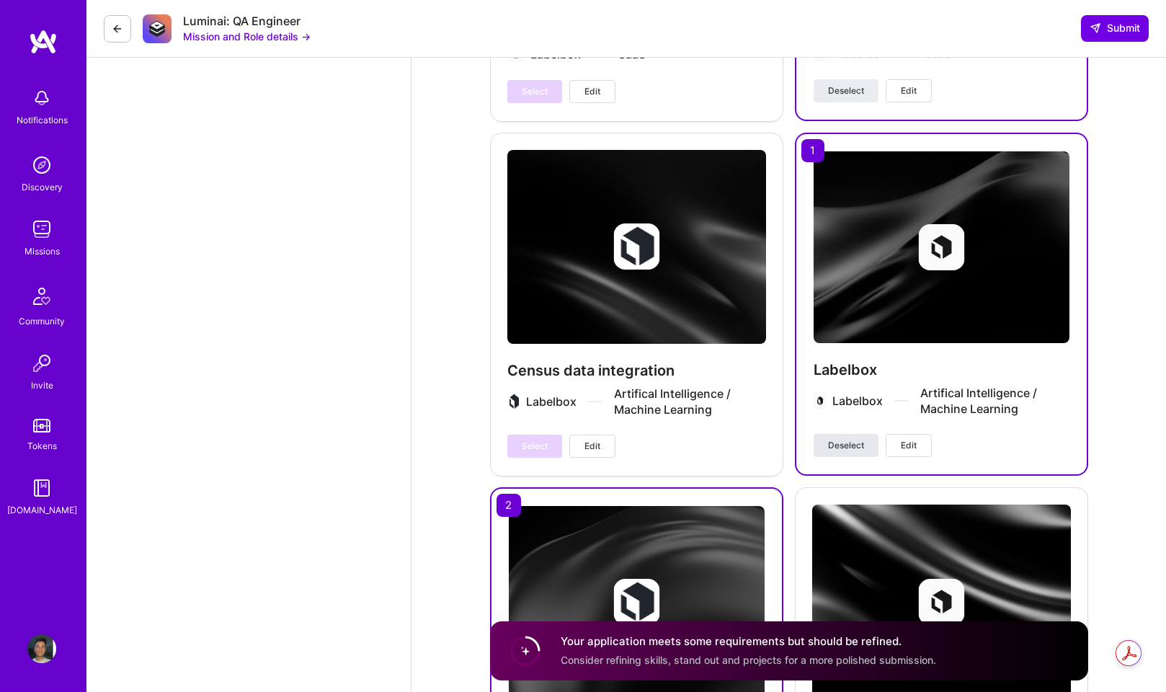
click at [850, 439] on span "Deselect" at bounding box center [846, 445] width 36 height 13
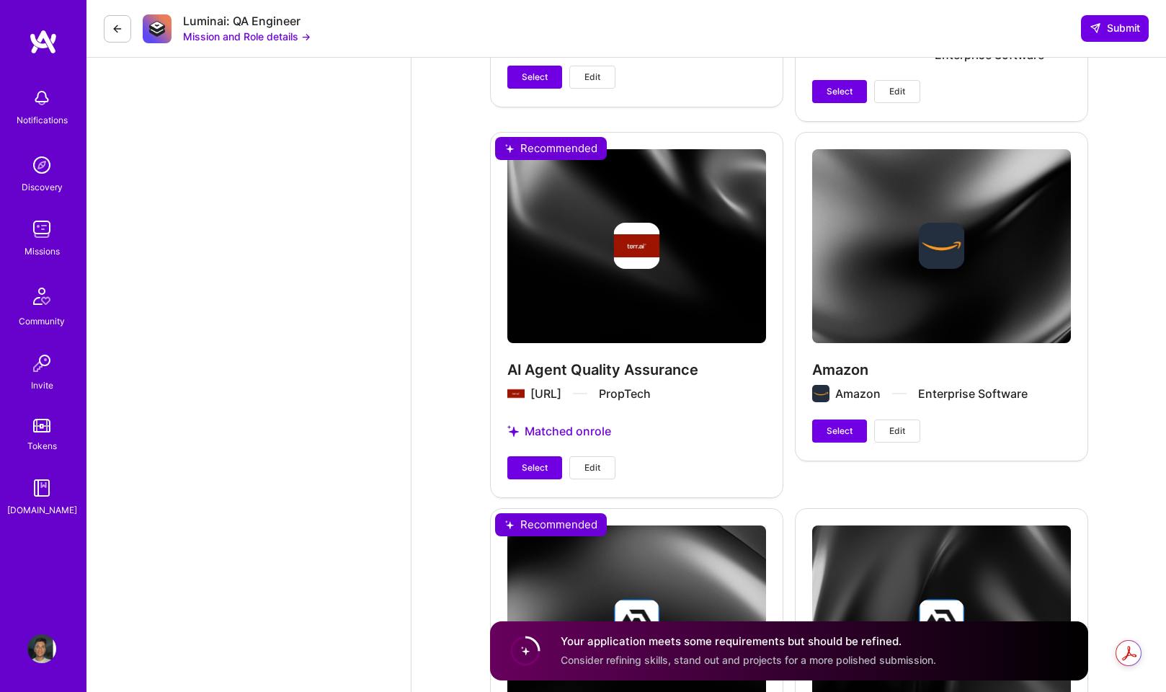
scroll to position [4947, 0]
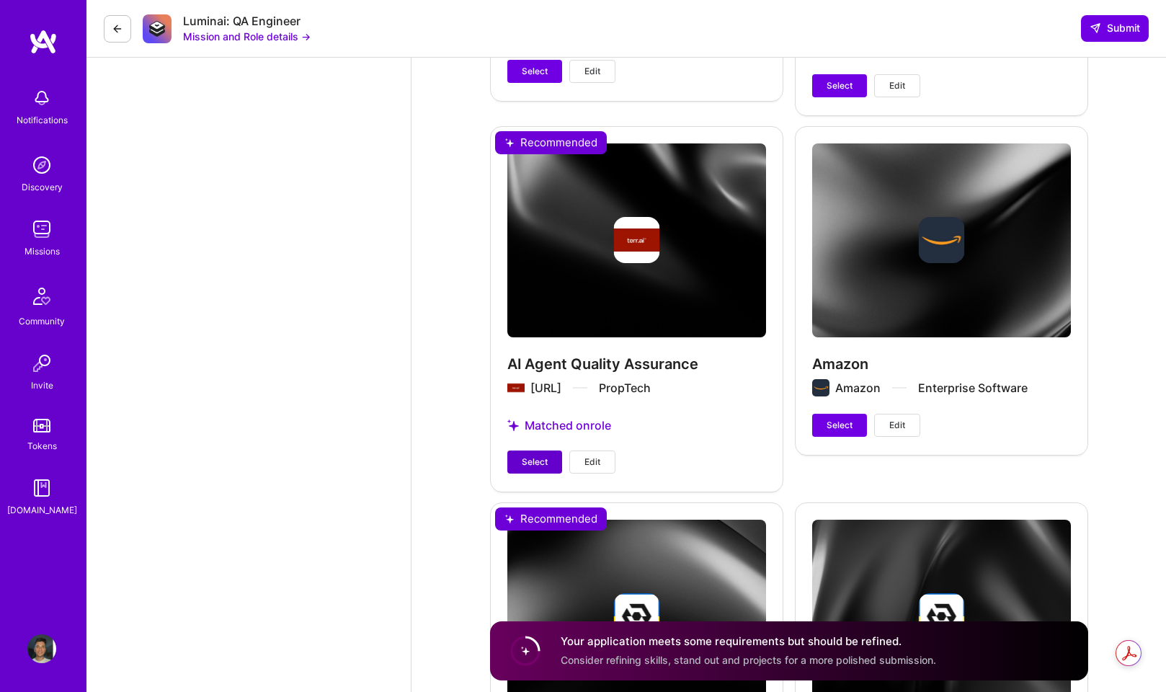
click at [545, 455] on span "Select" at bounding box center [535, 461] width 26 height 13
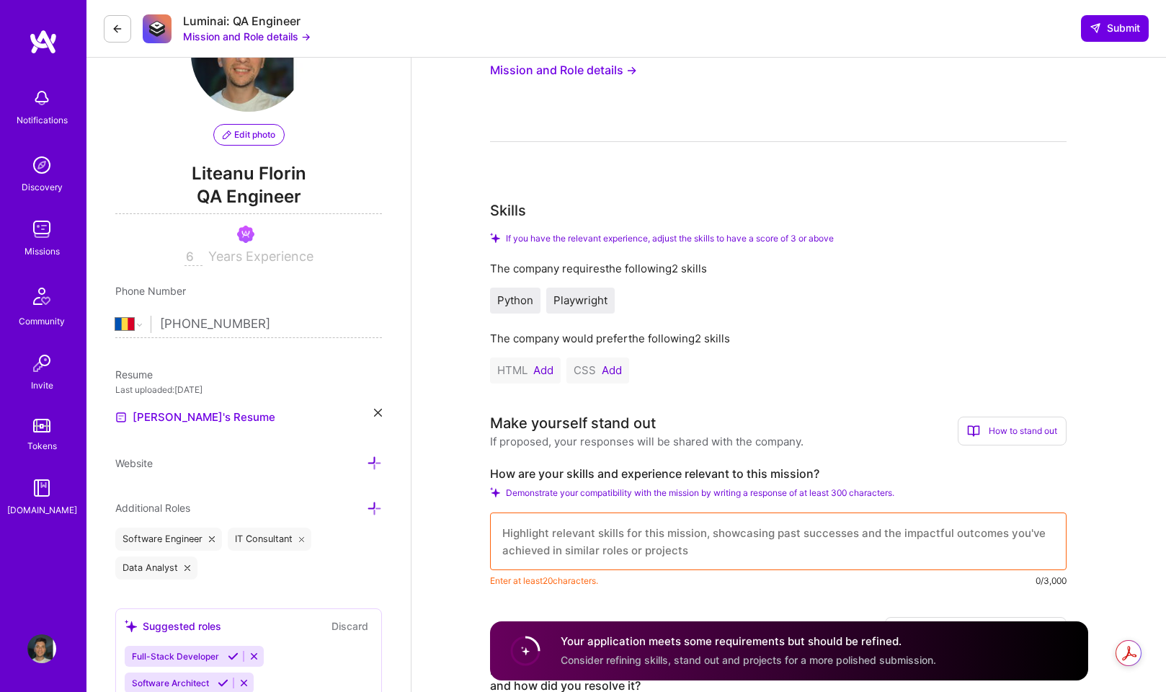
scroll to position [146, 0]
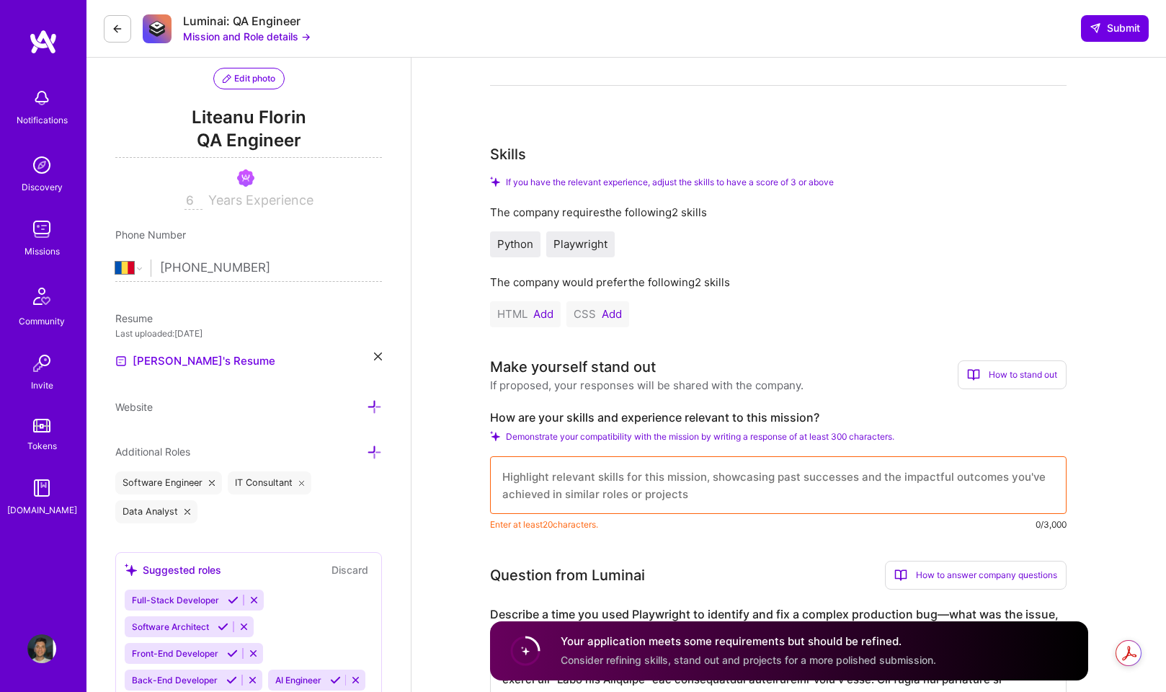
click at [509, 242] on span "Python" at bounding box center [515, 244] width 36 height 14
click at [565, 241] on span "Playwright" at bounding box center [580, 244] width 54 height 14
click at [609, 317] on button "Add" at bounding box center [612, 314] width 20 height 12
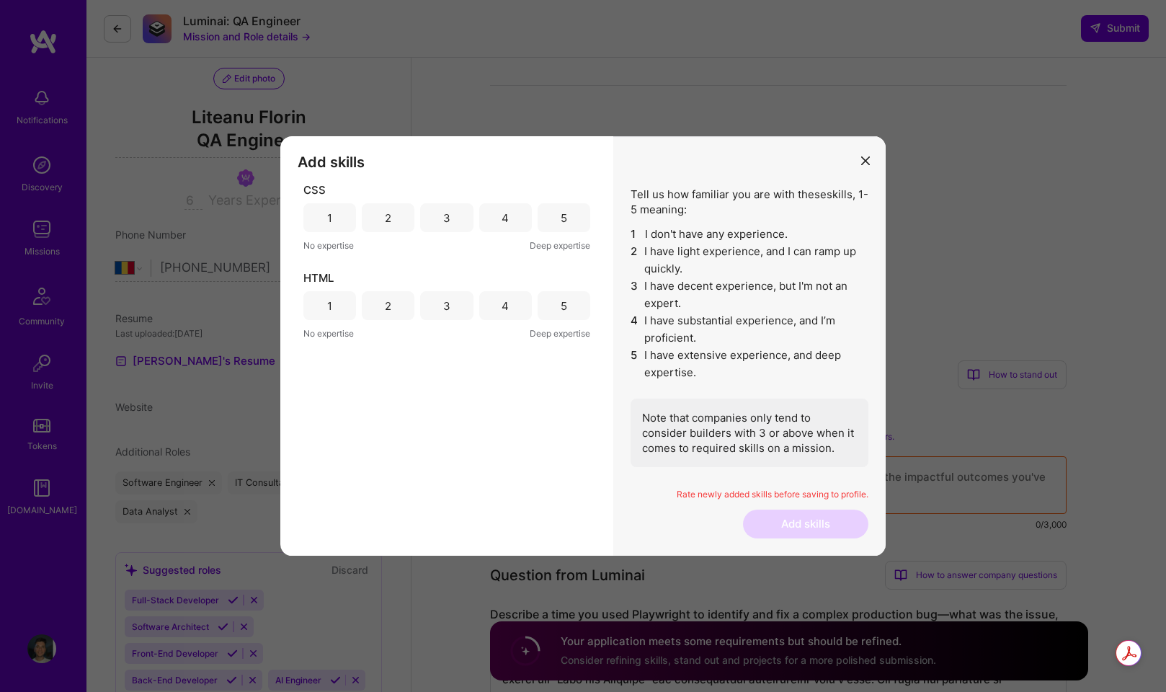
click at [342, 216] on div "1" at bounding box center [329, 217] width 53 height 29
click at [327, 311] on div "1" at bounding box center [329, 305] width 5 height 15
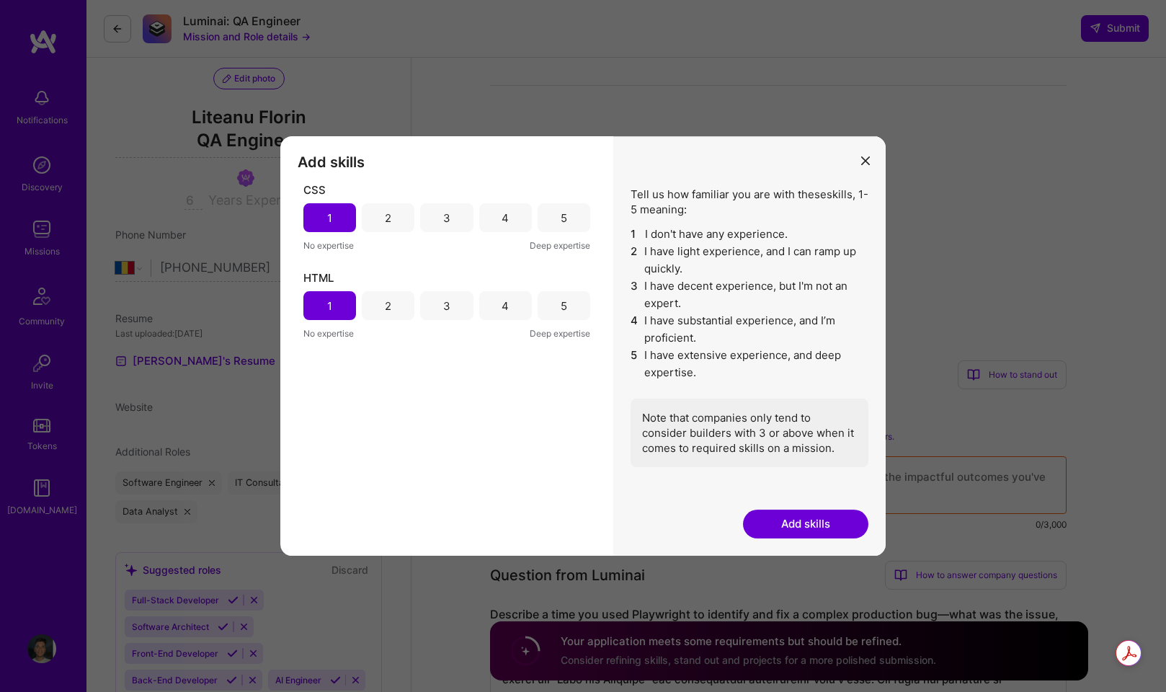
click at [390, 298] on div "2" at bounding box center [388, 305] width 6 height 15
click at [444, 303] on div "3" at bounding box center [446, 305] width 7 height 15
click at [448, 216] on div "3" at bounding box center [446, 217] width 7 height 15
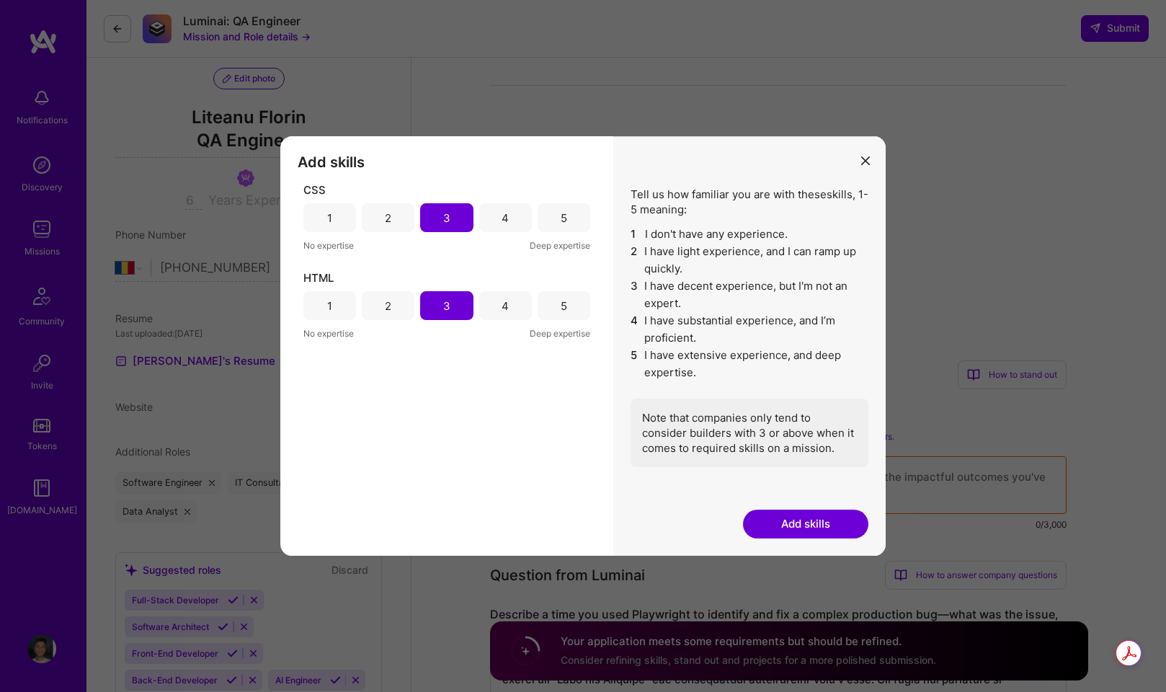
click at [806, 529] on button "Add skills" at bounding box center [805, 523] width 125 height 29
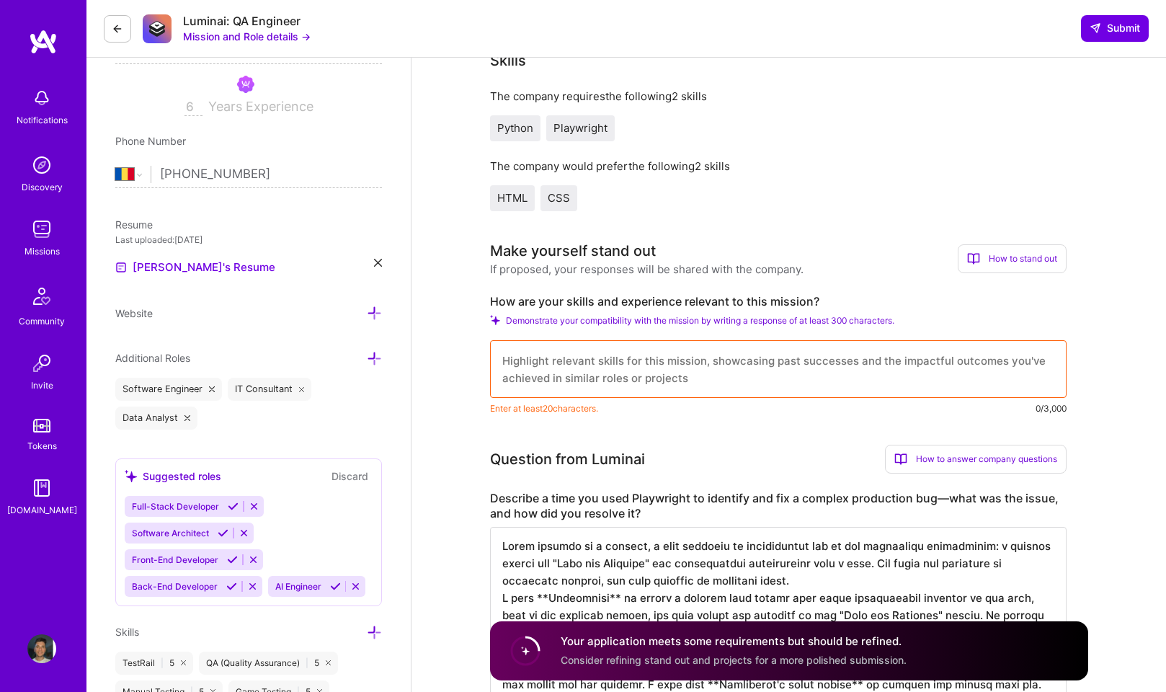
scroll to position [275, 0]
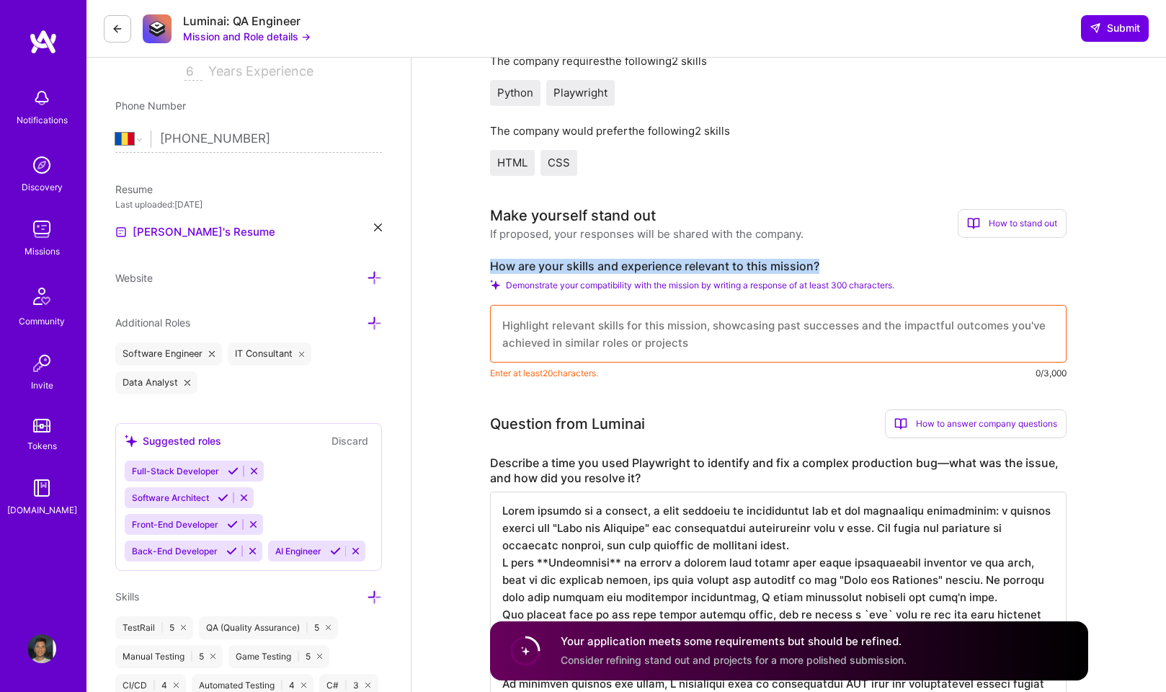
drag, startPoint x: 486, startPoint y: 262, endPoint x: 819, endPoint y: 272, distance: 333.7
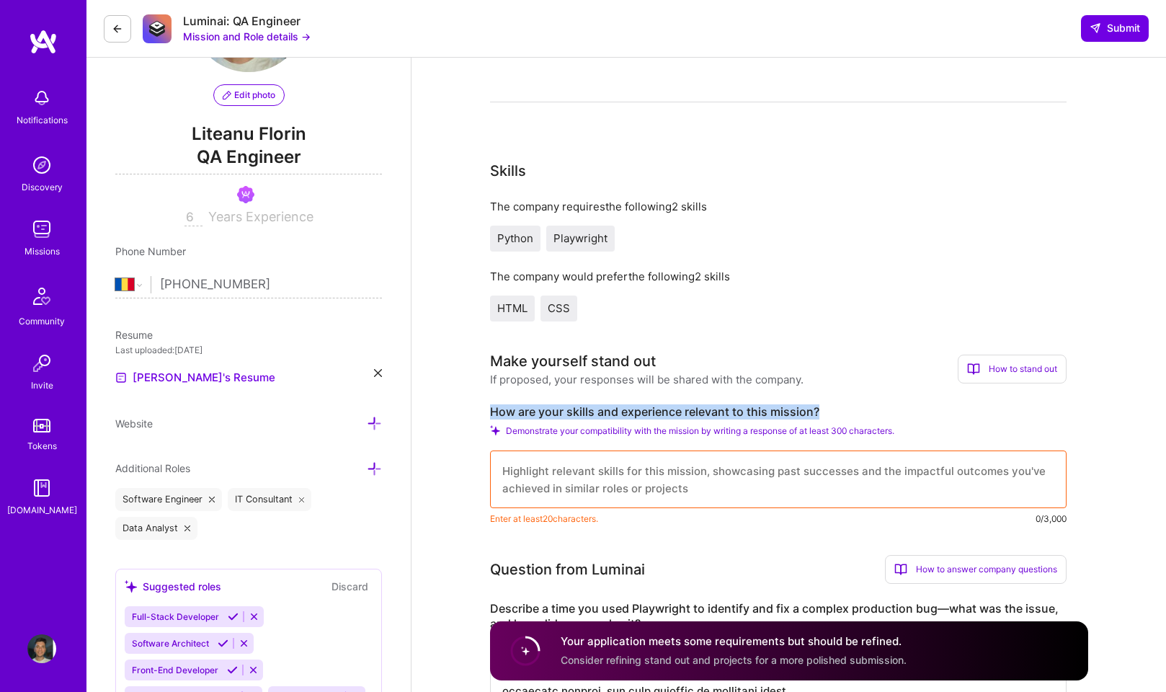
scroll to position [0, 0]
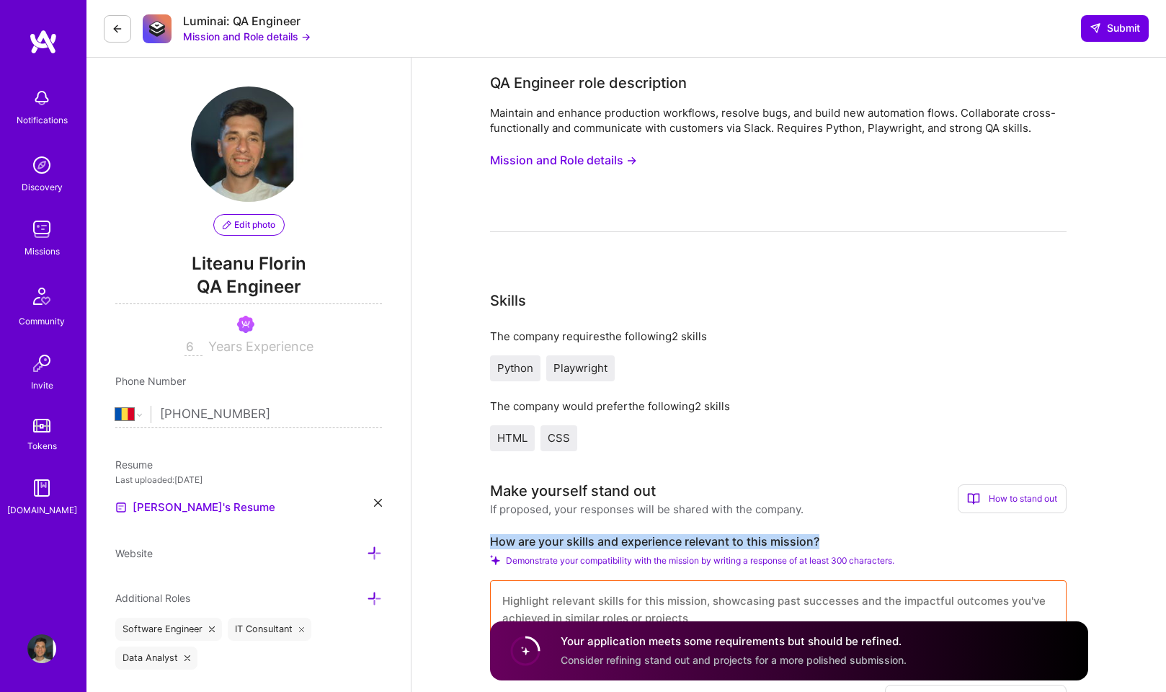
copy label "How are your skills and experience relevant to this mission?"
click at [293, 34] on button "Mission and Role details →" at bounding box center [247, 36] width 128 height 15
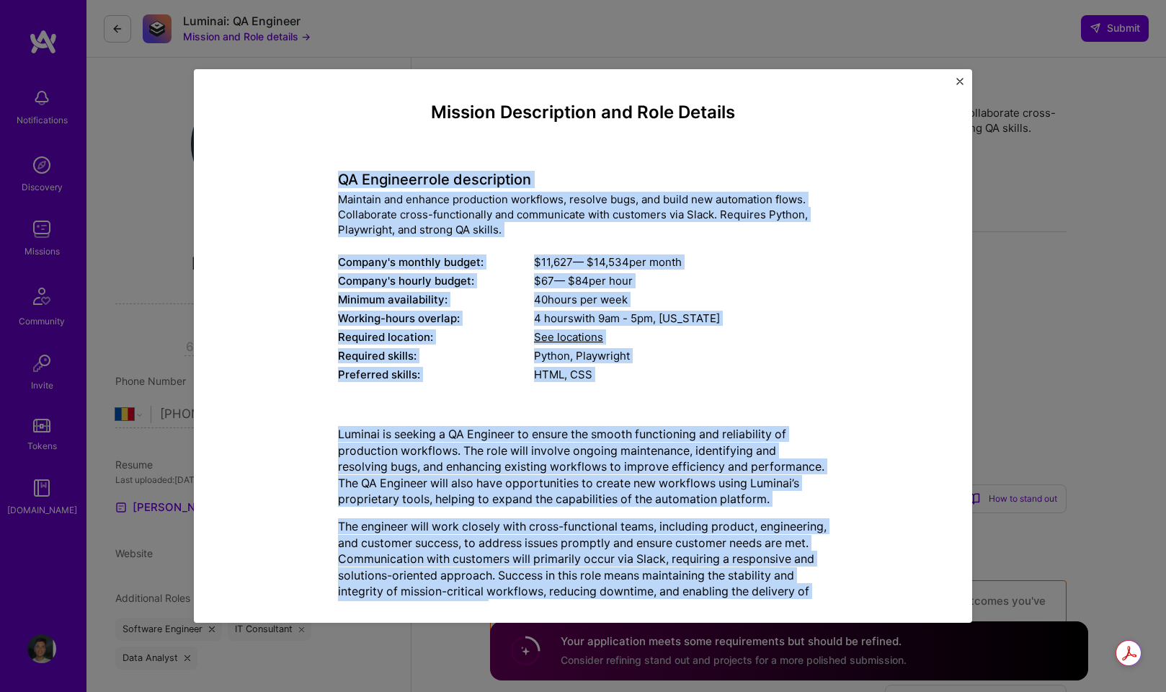
scroll to position [37, 0]
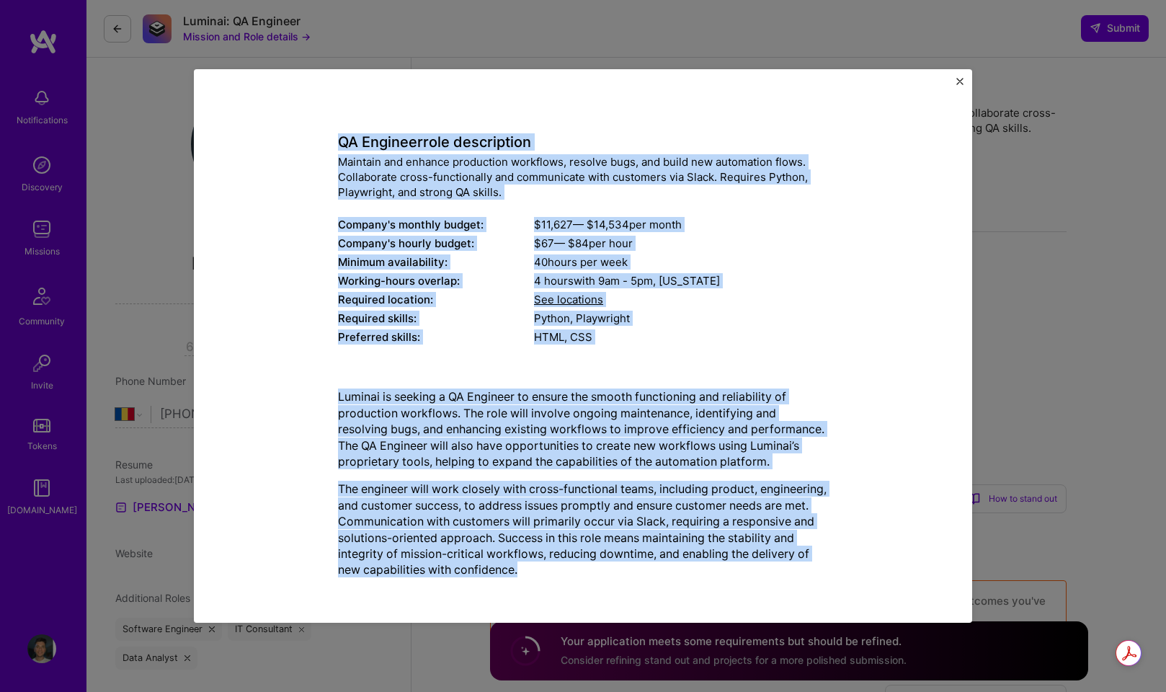
drag, startPoint x: 339, startPoint y: 176, endPoint x: 586, endPoint y: 570, distance: 464.8
click at [586, 570] on div "Mission Description and Role Details QA Engineer role description Maintain and …" at bounding box center [583, 327] width 490 height 524
copy div "LO Ipsumdol sita consectetur Adipisci eli seddoei temporinci utlaboree, dolorem…"
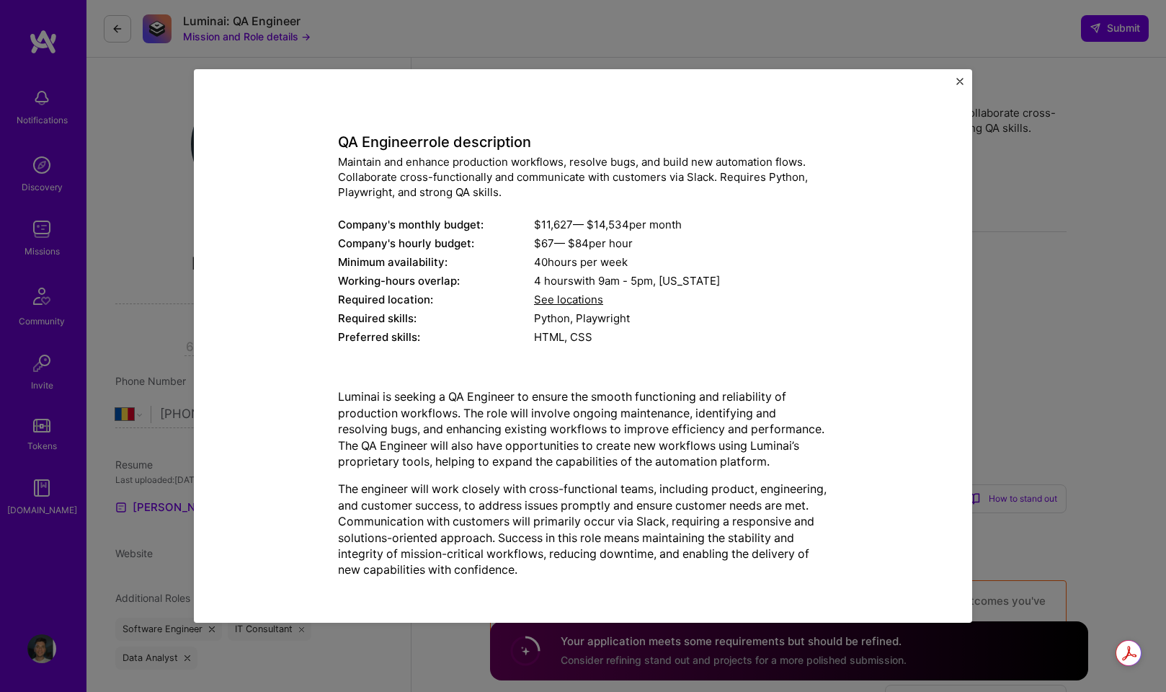
click at [959, 76] on div "Mission Description and Role Details QA Engineer role description Maintain and …" at bounding box center [583, 345] width 778 height 553
click at [959, 82] on img "Close" at bounding box center [959, 81] width 7 height 7
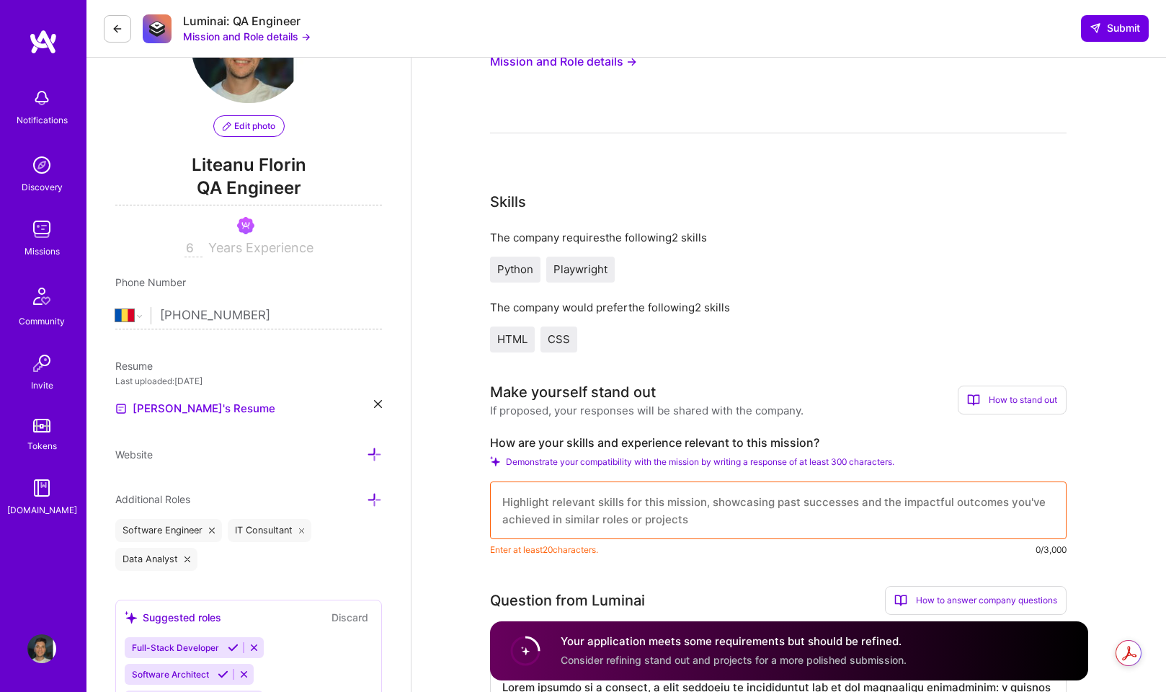
scroll to position [117, 0]
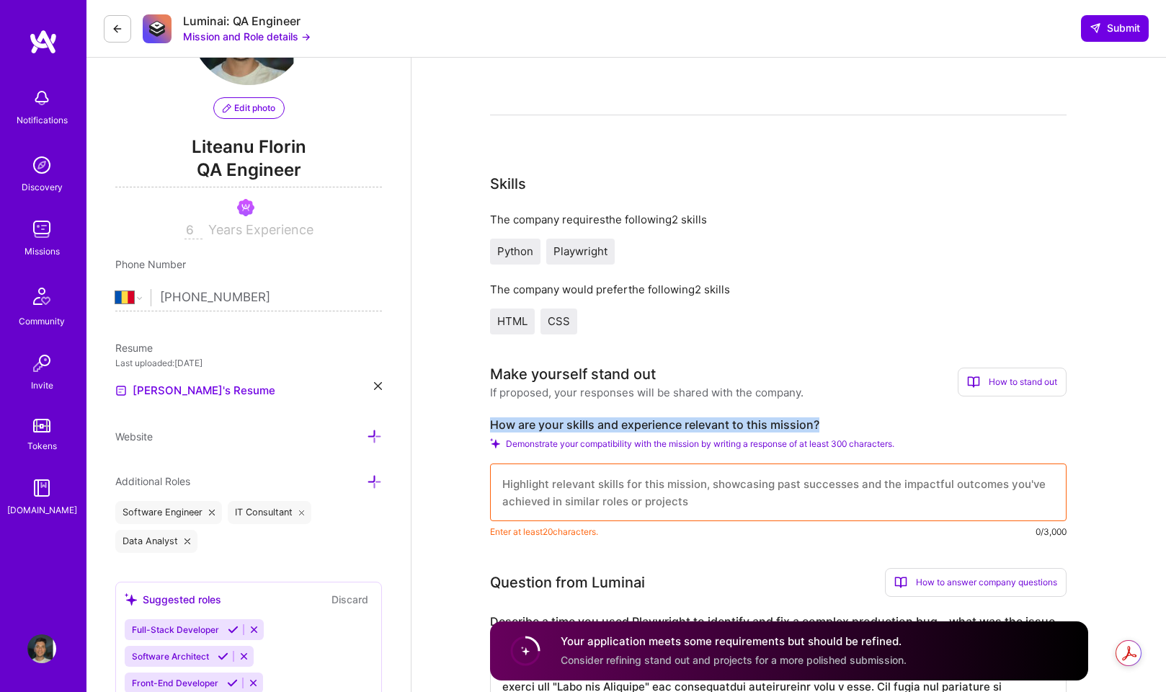
drag, startPoint x: 484, startPoint y: 424, endPoint x: 818, endPoint y: 424, distance: 334.3
copy label "How are your skills and experience relevant to this mission?"
click at [602, 473] on textarea at bounding box center [778, 492] width 576 height 58
paste textarea "My experience is deeply rooted in ensuring the stability and reliability of pro…"
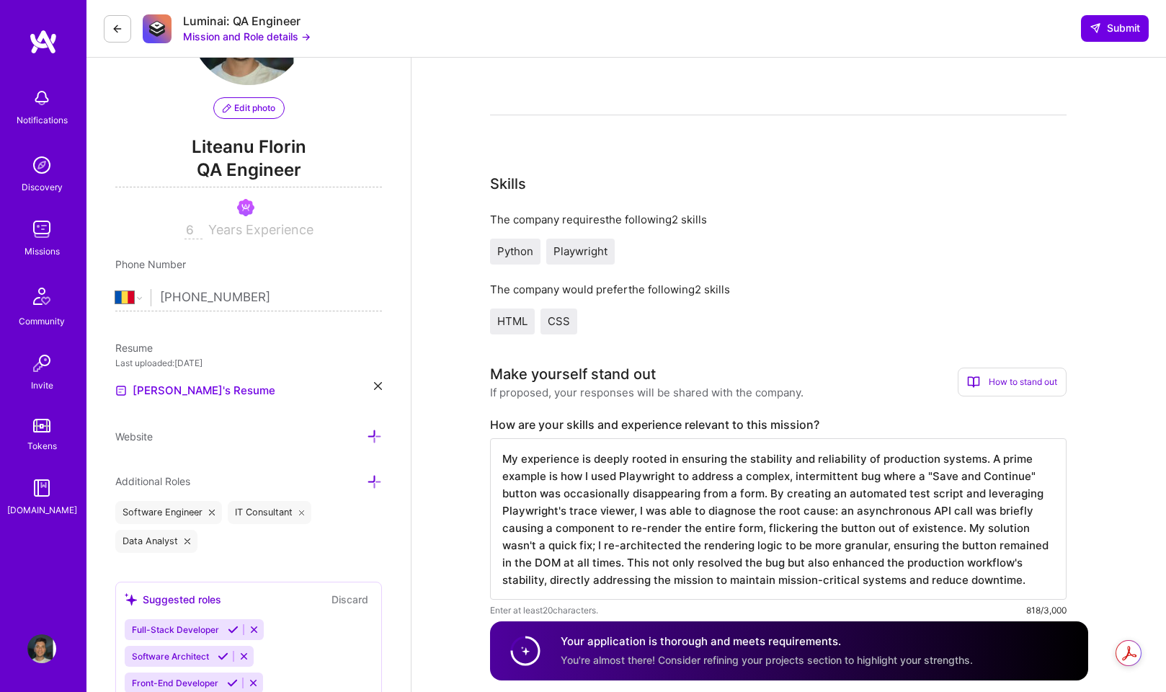
type textarea "My experience is deeply rooted in ensuring the stability and reliability of pro…"
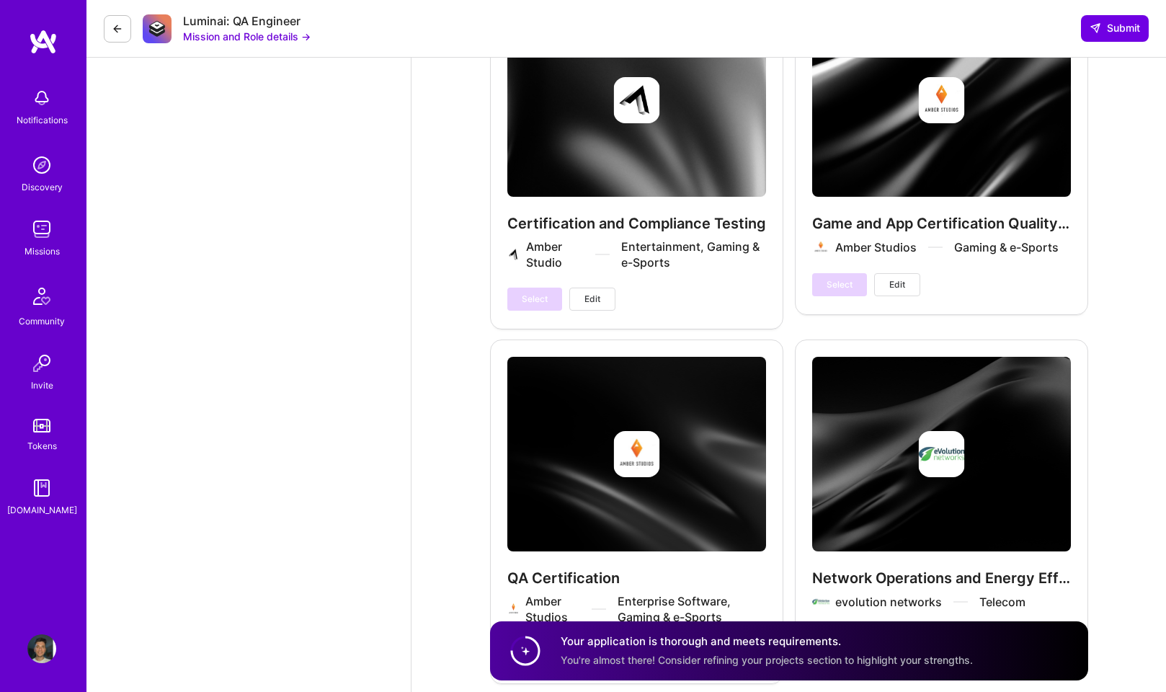
scroll to position [5988, 0]
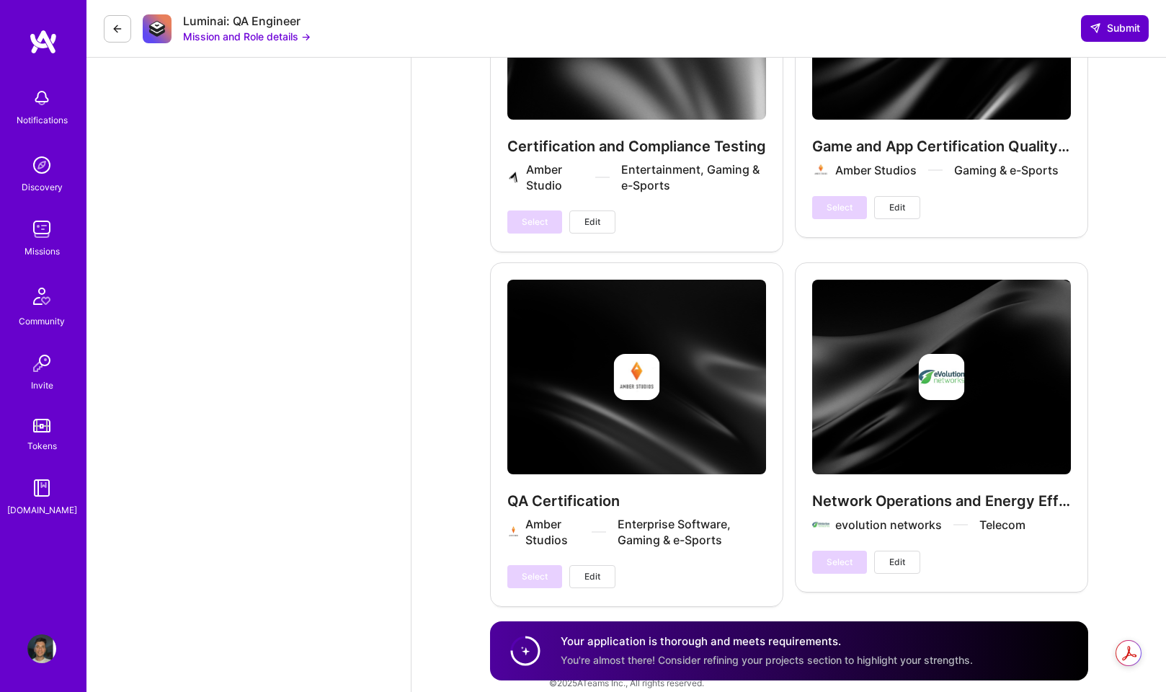
click at [1117, 28] on span "Submit" at bounding box center [1114, 28] width 50 height 14
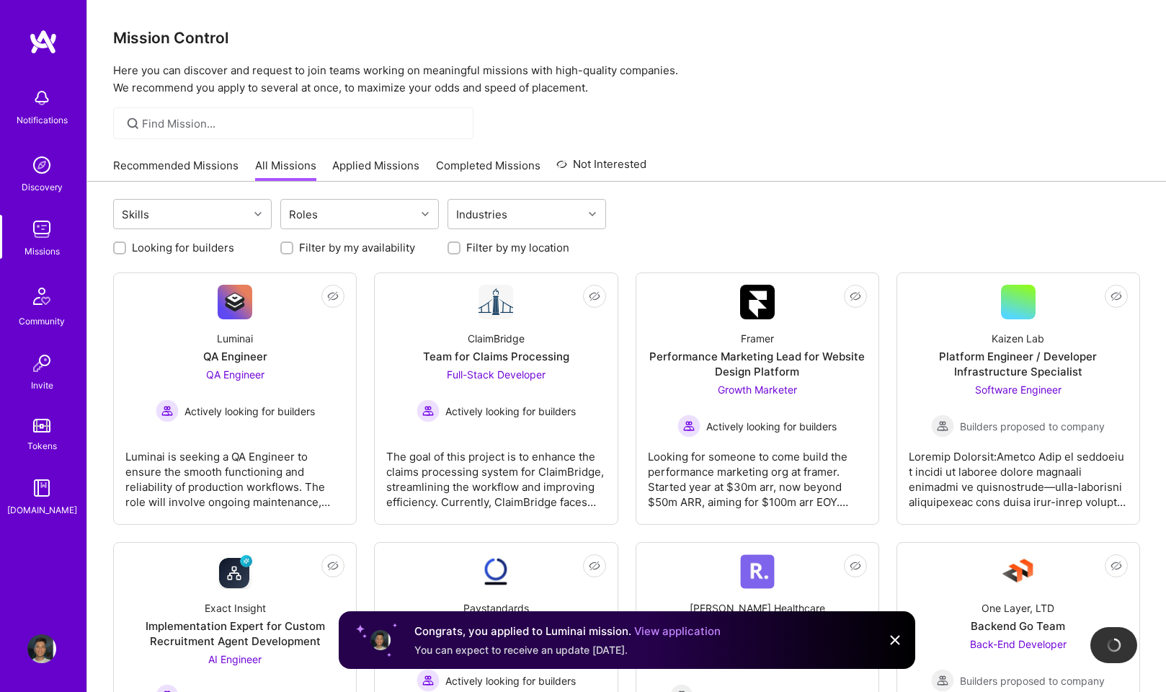
click at [897, 640] on img at bounding box center [894, 639] width 17 height 17
